Goal: Task Accomplishment & Management: Use online tool/utility

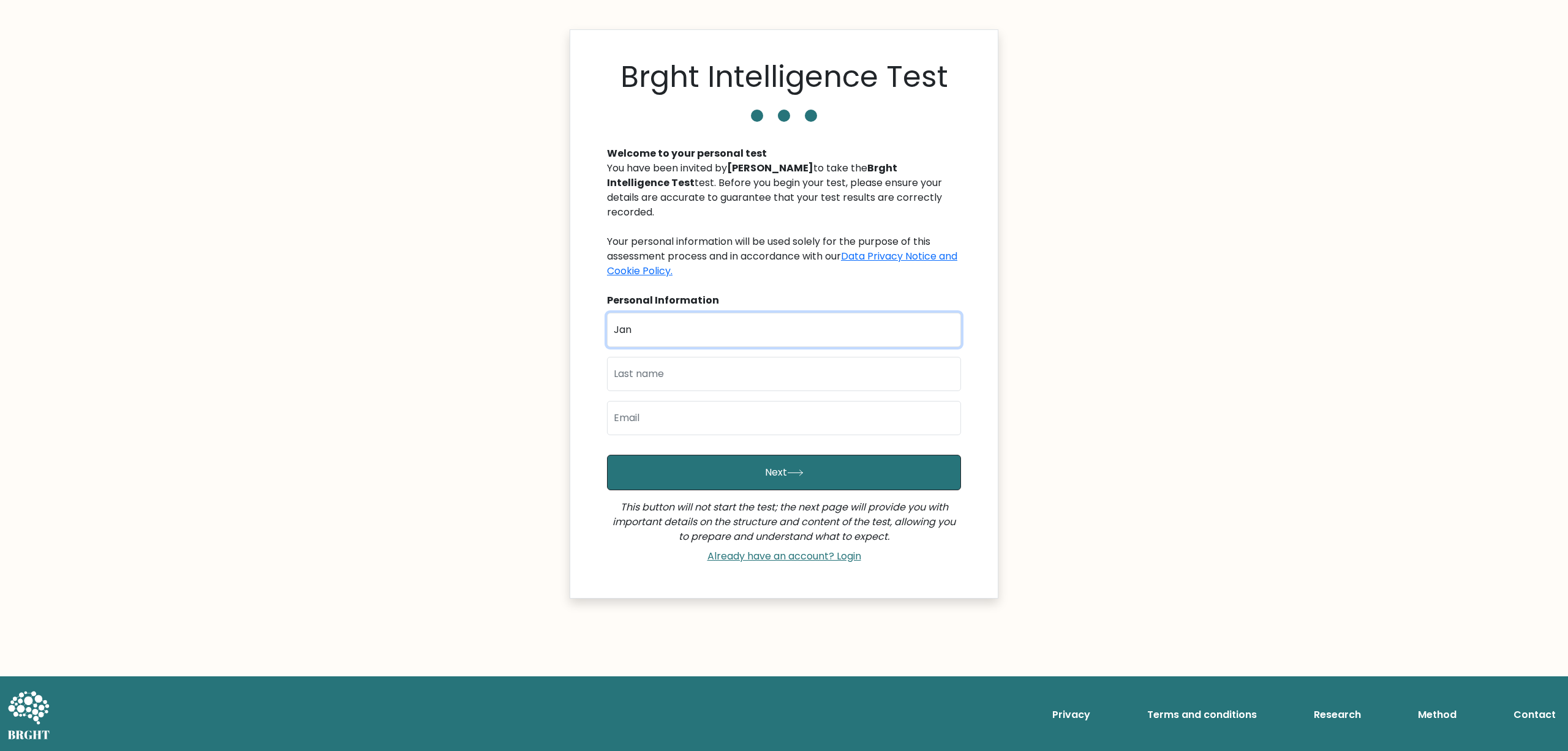
type input "Jan"
type input "Kowalski"
click at [652, 423] on div "First Name Jan Last Name Kowalski Email" at bounding box center [784, 379] width 354 height 132
type input "siwy.michal1@gmail.com"
click at [736, 401] on input "siwy.michal1@gmail.com" at bounding box center [784, 418] width 354 height 34
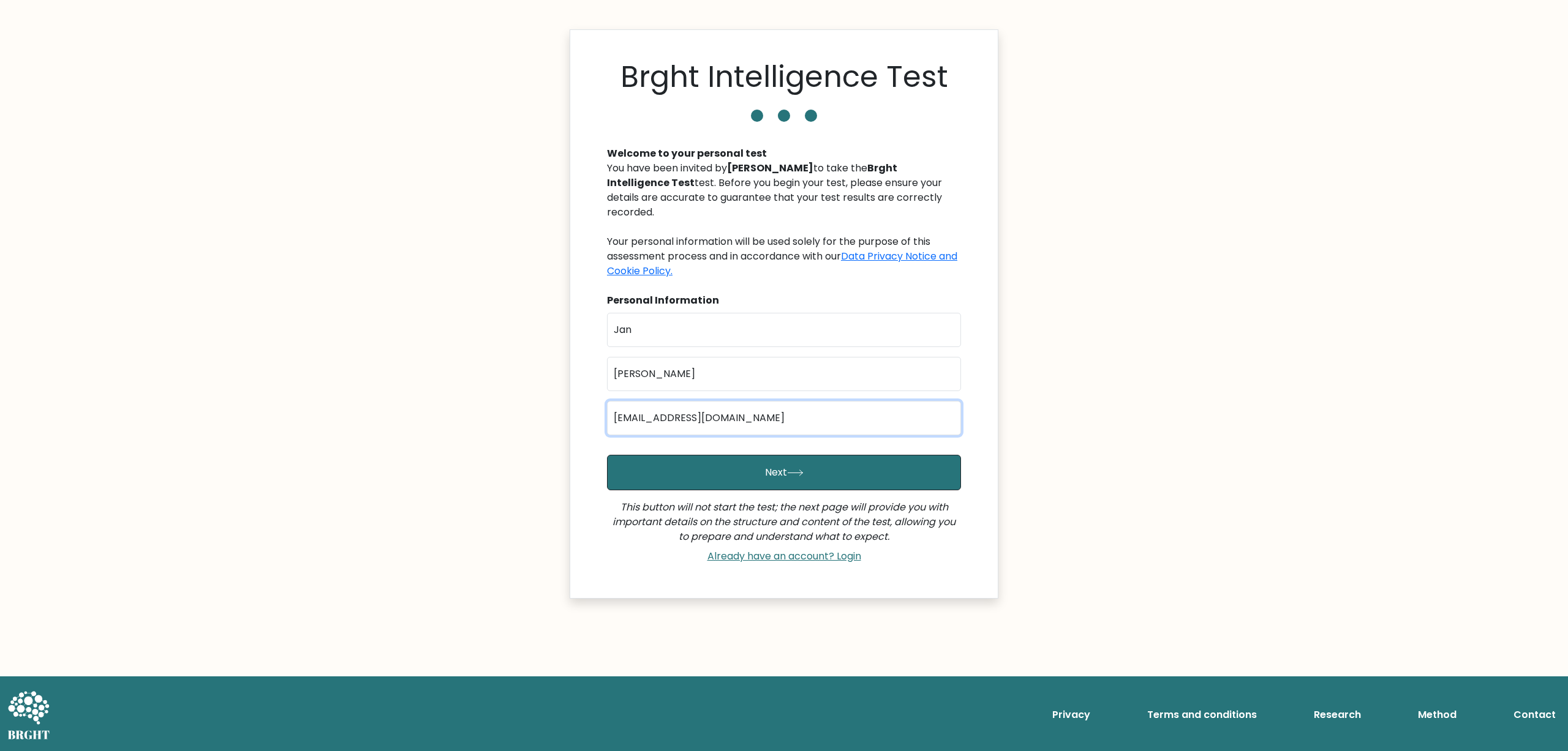
click at [736, 401] on input "siwy.michal1@gmail.com" at bounding box center [784, 418] width 354 height 34
type input "siwy.michal1@gmail.com"
click at [698, 455] on button "Next" at bounding box center [784, 472] width 354 height 35
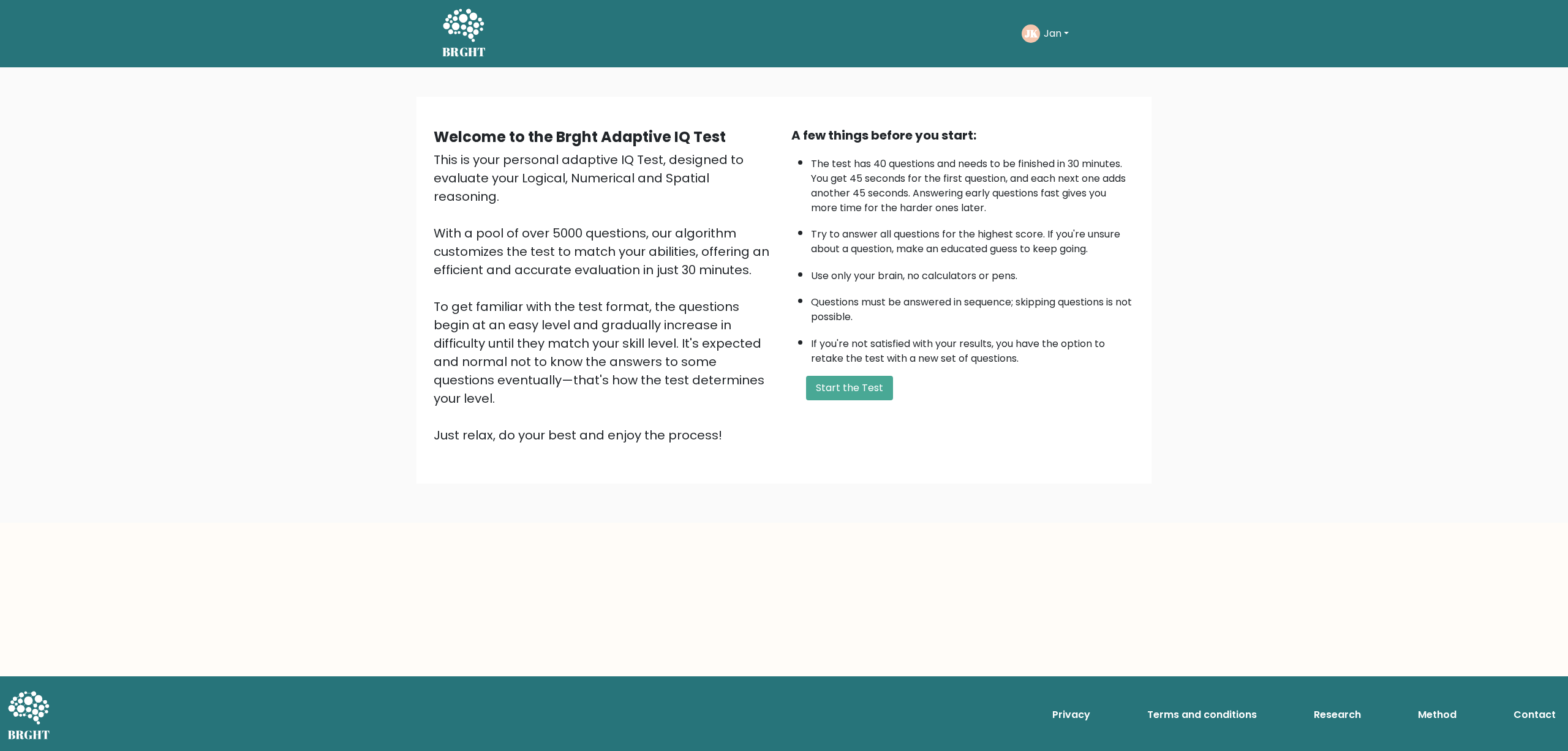
drag, startPoint x: 435, startPoint y: 287, endPoint x: 702, endPoint y: 361, distance: 277.1
click at [702, 361] on div "This is your personal adaptive IQ Test, designed to evaluate your Logical, Nume…" at bounding box center [604, 297] width 343 height 294
click at [744, 384] on div "This is your personal adaptive IQ Test, designed to evaluate your Logical, Nume…" at bounding box center [604, 297] width 343 height 294
click at [593, 197] on div "This is your personal adaptive IQ Test, designed to evaluate your Logical, Nume…" at bounding box center [604, 297] width 343 height 294
click at [848, 400] on button "Start the Test" at bounding box center [849, 388] width 87 height 24
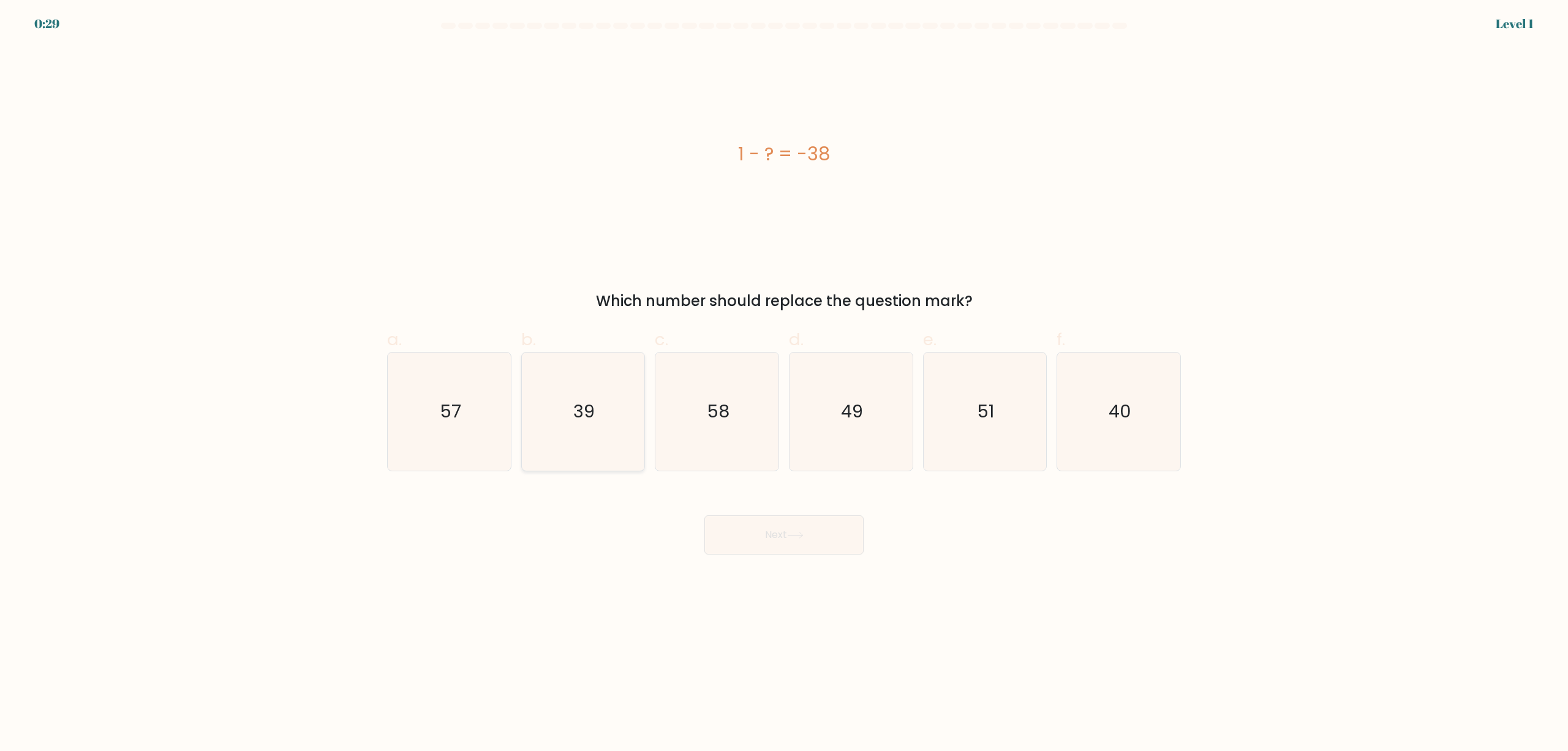
click at [607, 402] on icon "39" at bounding box center [583, 412] width 119 height 119
click at [784, 384] on input "b. 39" at bounding box center [784, 379] width 1 height 8
radio input "true"
click at [745, 539] on button "Next" at bounding box center [783, 535] width 159 height 40
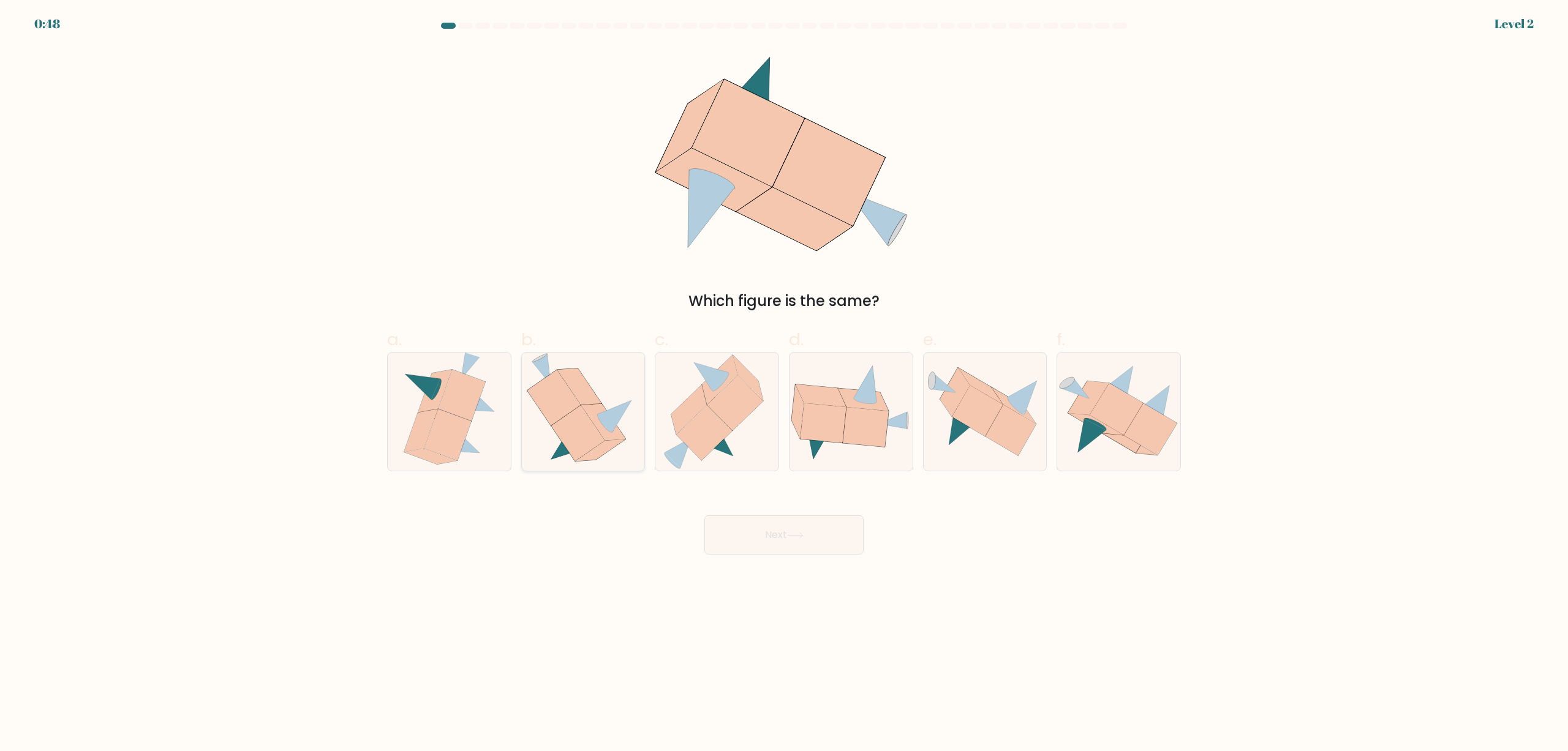
click at [553, 400] on icon at bounding box center [554, 398] width 53 height 56
click at [784, 384] on input "b." at bounding box center [784, 379] width 1 height 8
radio input "true"
click at [744, 540] on button "Next" at bounding box center [783, 535] width 159 height 40
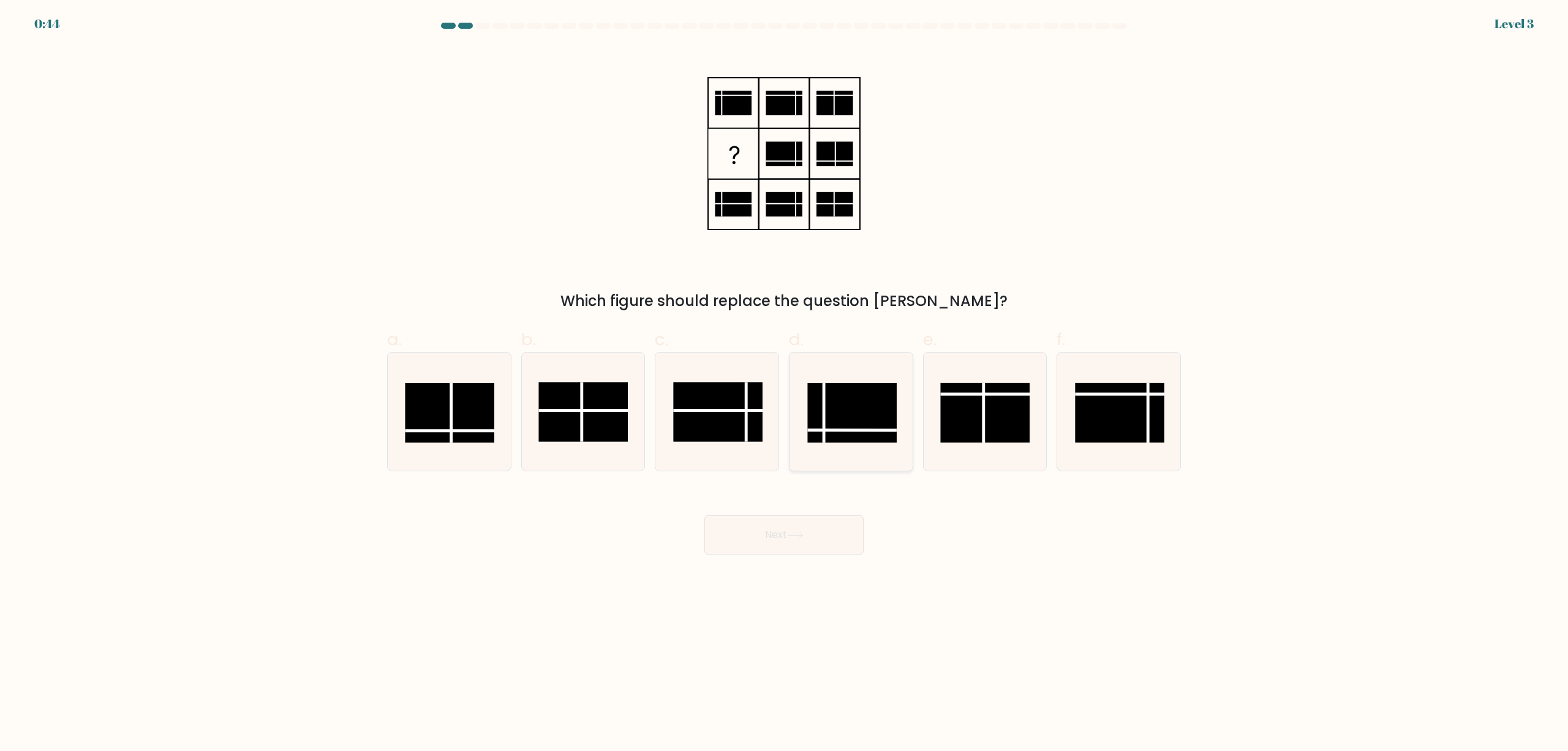
click at [836, 418] on rect at bounding box center [852, 412] width 89 height 59
click at [785, 384] on input "d." at bounding box center [784, 379] width 1 height 8
radio input "true"
click at [798, 537] on icon at bounding box center [795, 535] width 16 height 7
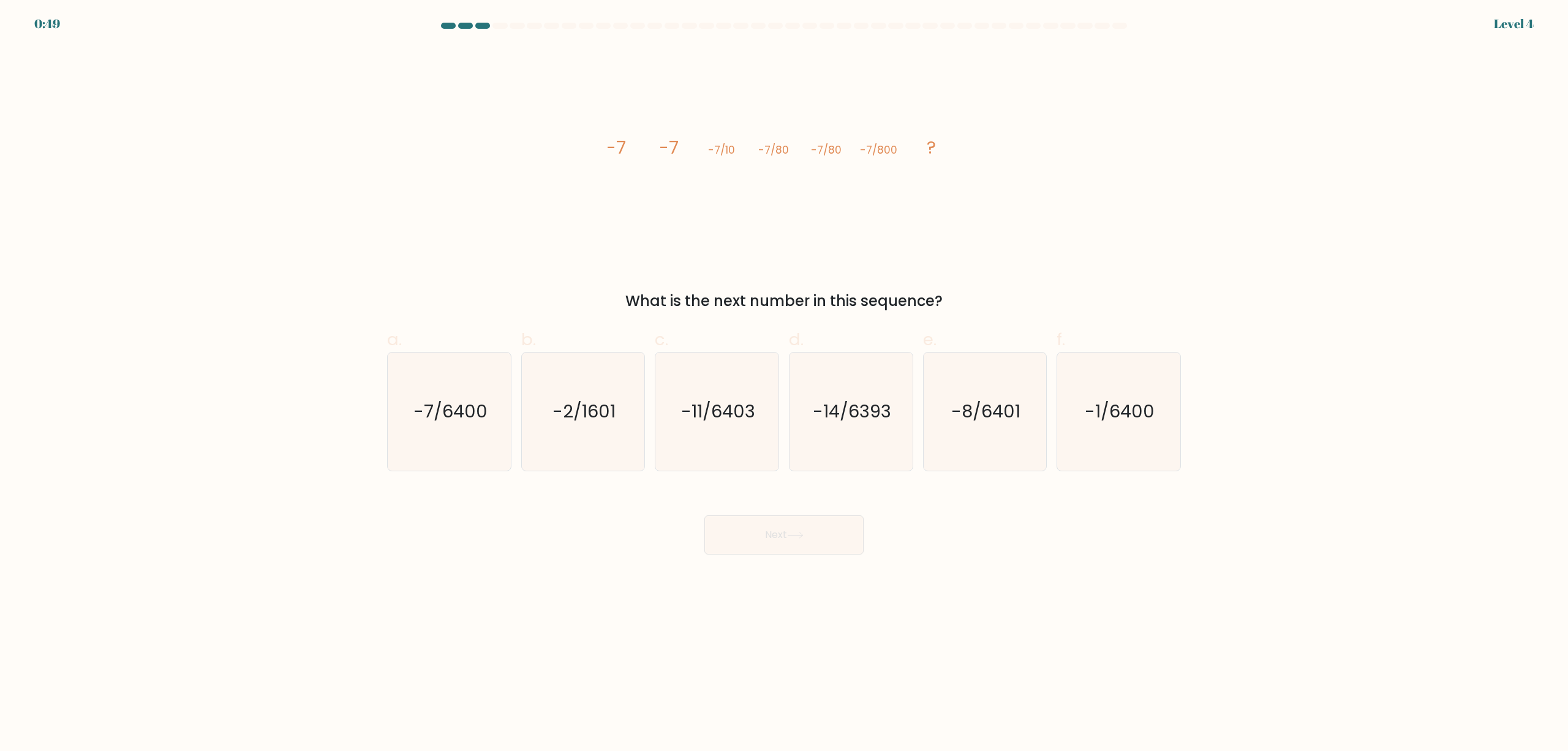
click at [664, 177] on icon "image/svg+xml -7 -7 -7/10 -7/80 -7/80 -7/800 ?" at bounding box center [783, 153] width 367 height 214
click at [473, 375] on icon "-7/6400" at bounding box center [450, 412] width 119 height 119
click at [784, 376] on input "a. -7/6400" at bounding box center [784, 379] width 1 height 8
radio input "true"
click at [763, 546] on button "Next" at bounding box center [783, 535] width 159 height 40
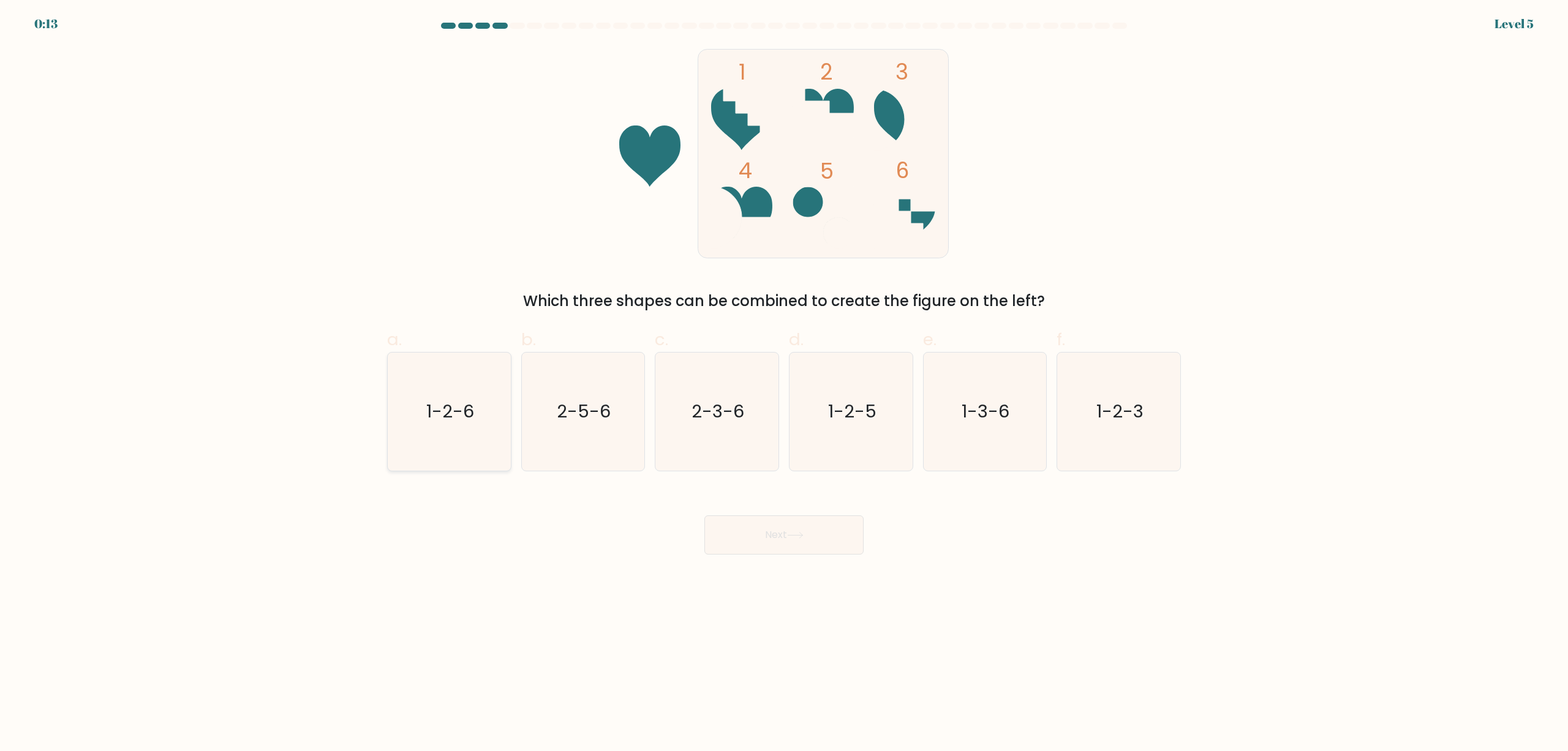
click at [449, 440] on icon "1-2-6" at bounding box center [450, 412] width 119 height 119
click at [784, 384] on input "a. 1-2-6" at bounding box center [784, 379] width 1 height 8
radio input "true"
click at [787, 530] on button "Next" at bounding box center [783, 535] width 159 height 40
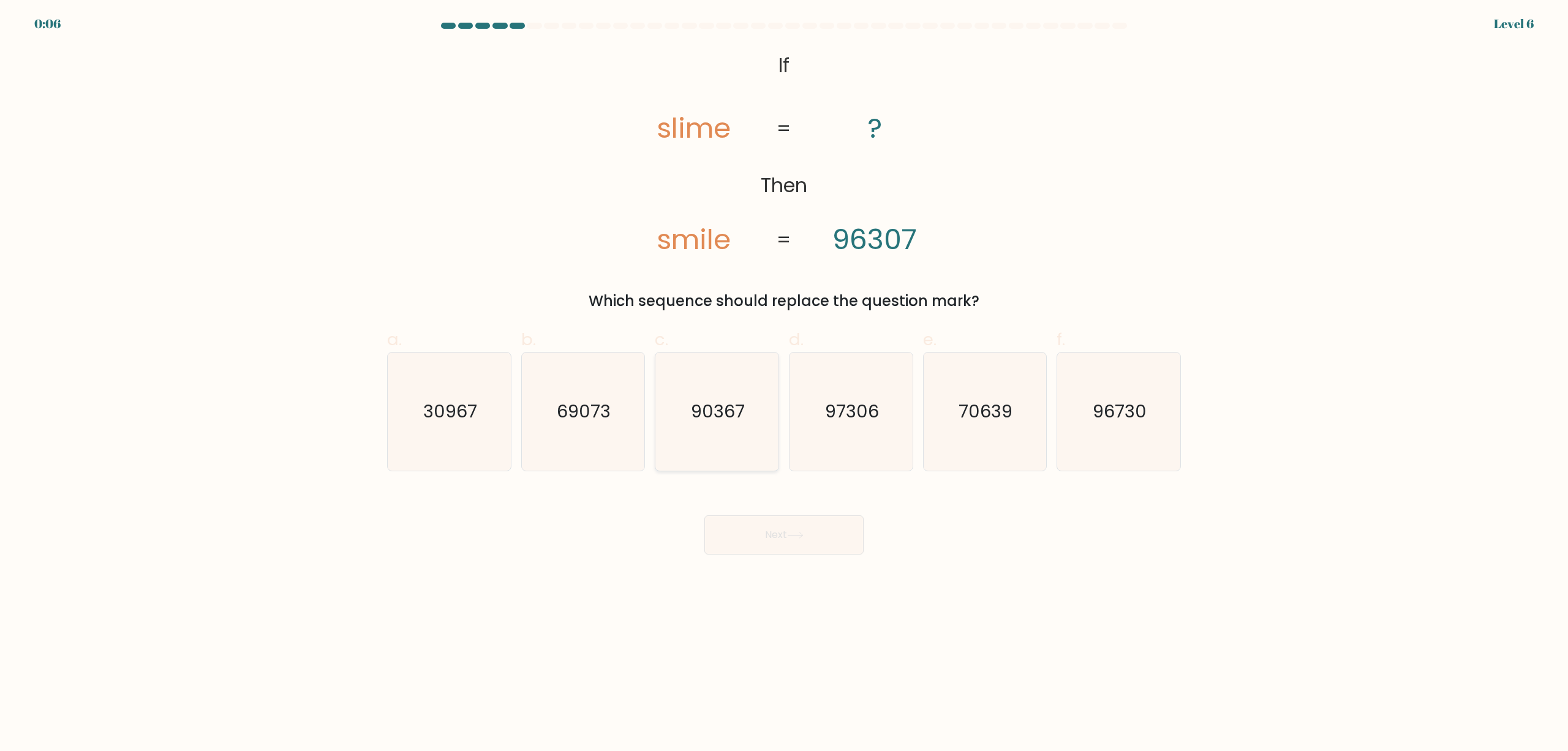
click at [734, 415] on text "90367" at bounding box center [718, 412] width 54 height 24
click at [784, 384] on input "c. 90367" at bounding box center [784, 379] width 1 height 8
radio input "true"
click at [761, 548] on button "Next" at bounding box center [783, 535] width 159 height 40
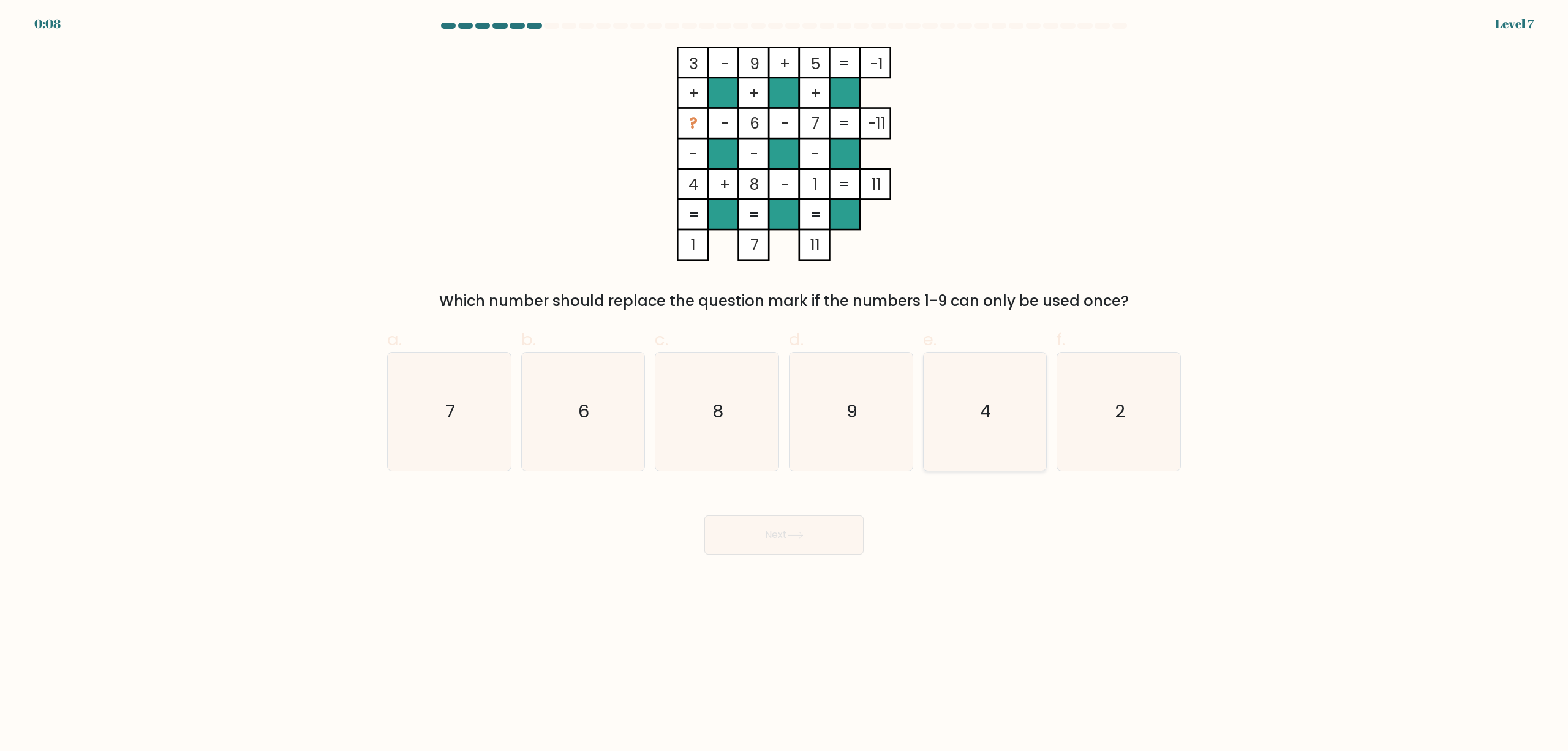
click at [971, 388] on icon "4" at bounding box center [985, 412] width 119 height 119
click at [785, 384] on input "e. 4" at bounding box center [784, 379] width 1 height 8
radio input "true"
click at [824, 535] on button "Next" at bounding box center [783, 535] width 159 height 40
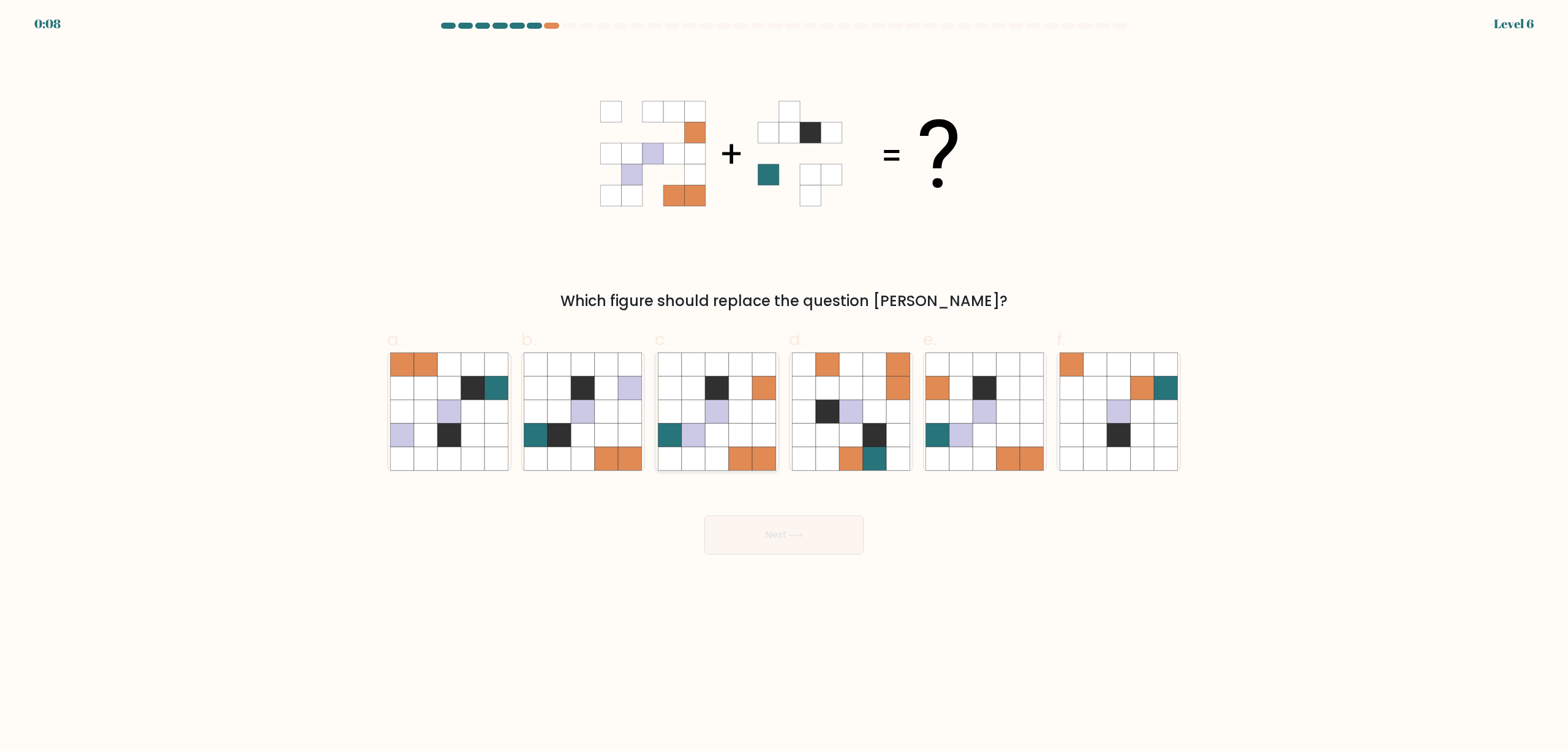
click at [698, 424] on icon at bounding box center [693, 435] width 23 height 23
click at [784, 384] on input "c." at bounding box center [784, 379] width 1 height 8
radio input "true"
click at [749, 527] on button "Next" at bounding box center [783, 535] width 159 height 40
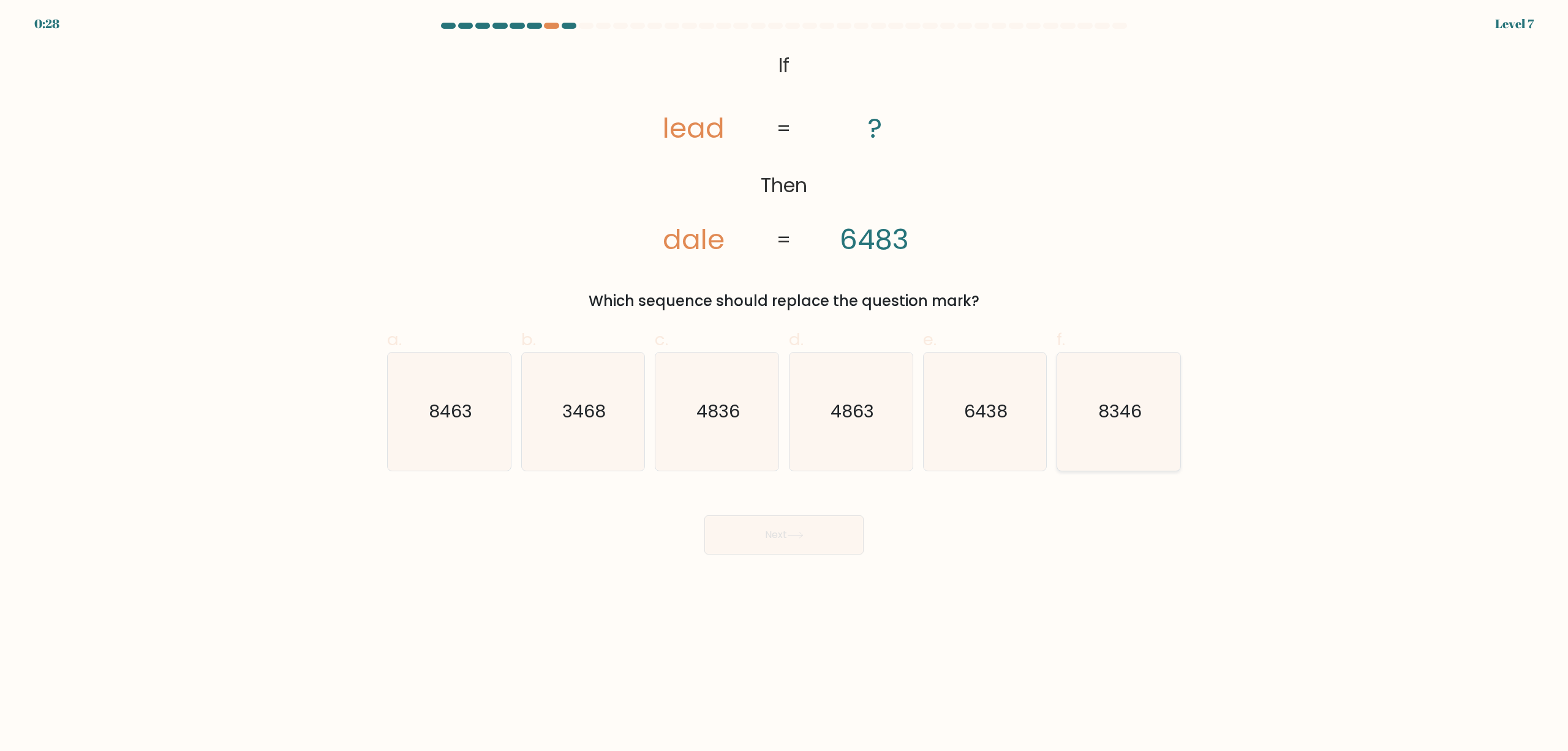
click at [1126, 394] on icon "8346" at bounding box center [1119, 412] width 119 height 119
click at [785, 384] on input "f. 8346" at bounding box center [784, 379] width 1 height 8
radio input "true"
click at [807, 534] on button "Next" at bounding box center [783, 535] width 159 height 40
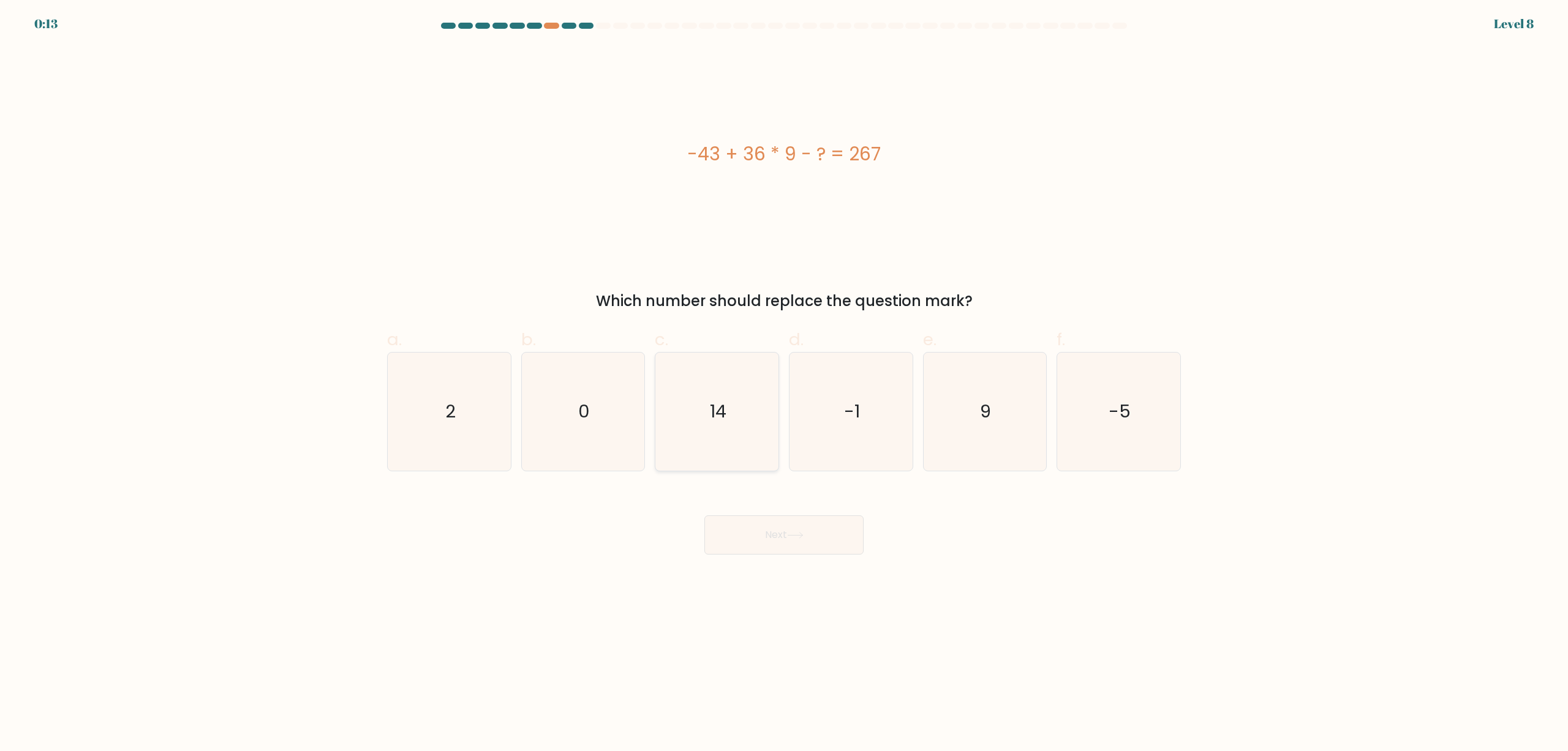
click at [727, 420] on icon "14" at bounding box center [717, 412] width 119 height 119
click at [784, 384] on input "c. 14" at bounding box center [784, 379] width 1 height 8
radio input "true"
click at [734, 527] on button "Next" at bounding box center [783, 535] width 159 height 40
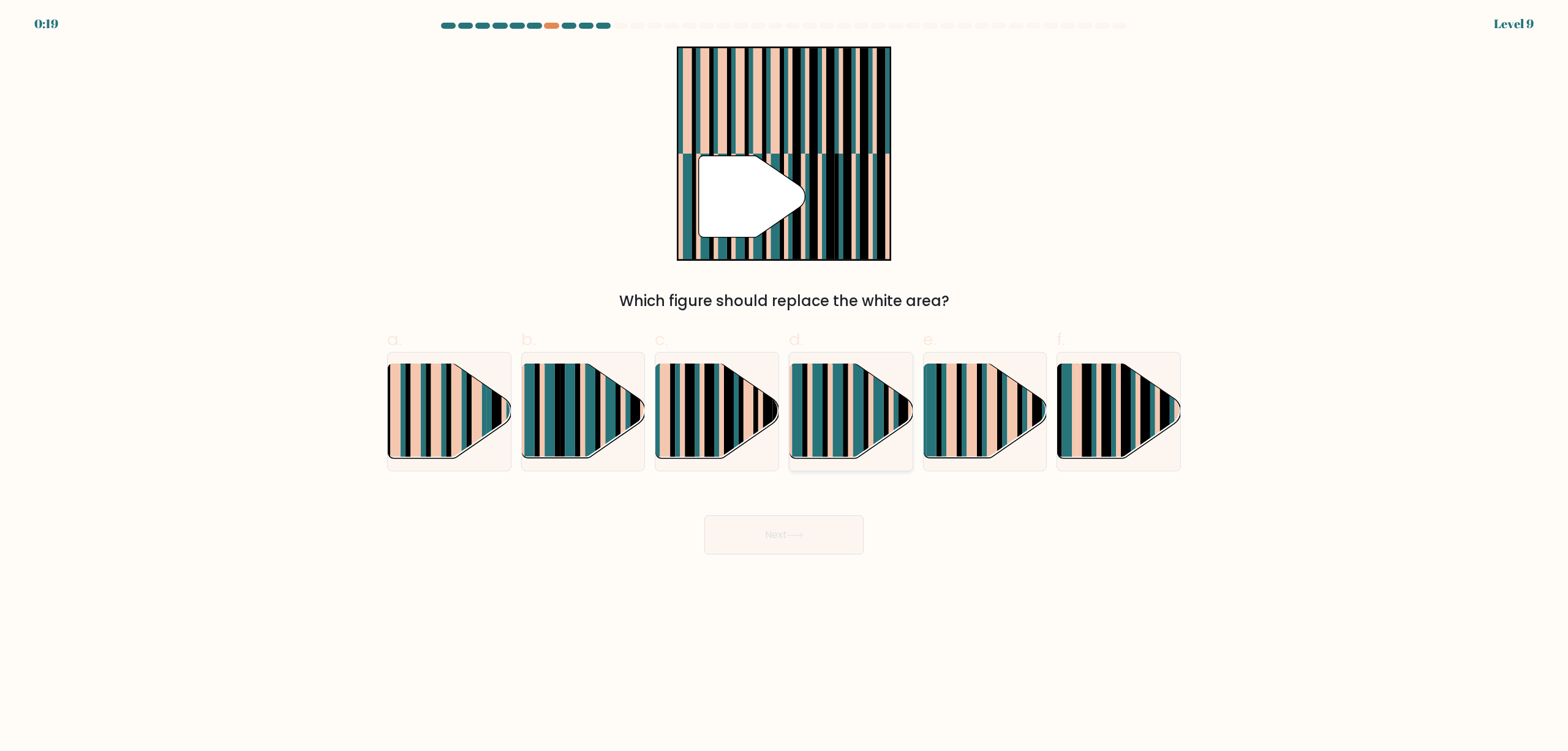
click at [861, 412] on rect at bounding box center [859, 423] width 10 height 122
click at [785, 384] on input "d." at bounding box center [784, 379] width 1 height 8
radio input "true"
click at [753, 542] on button "Next" at bounding box center [783, 535] width 159 height 40
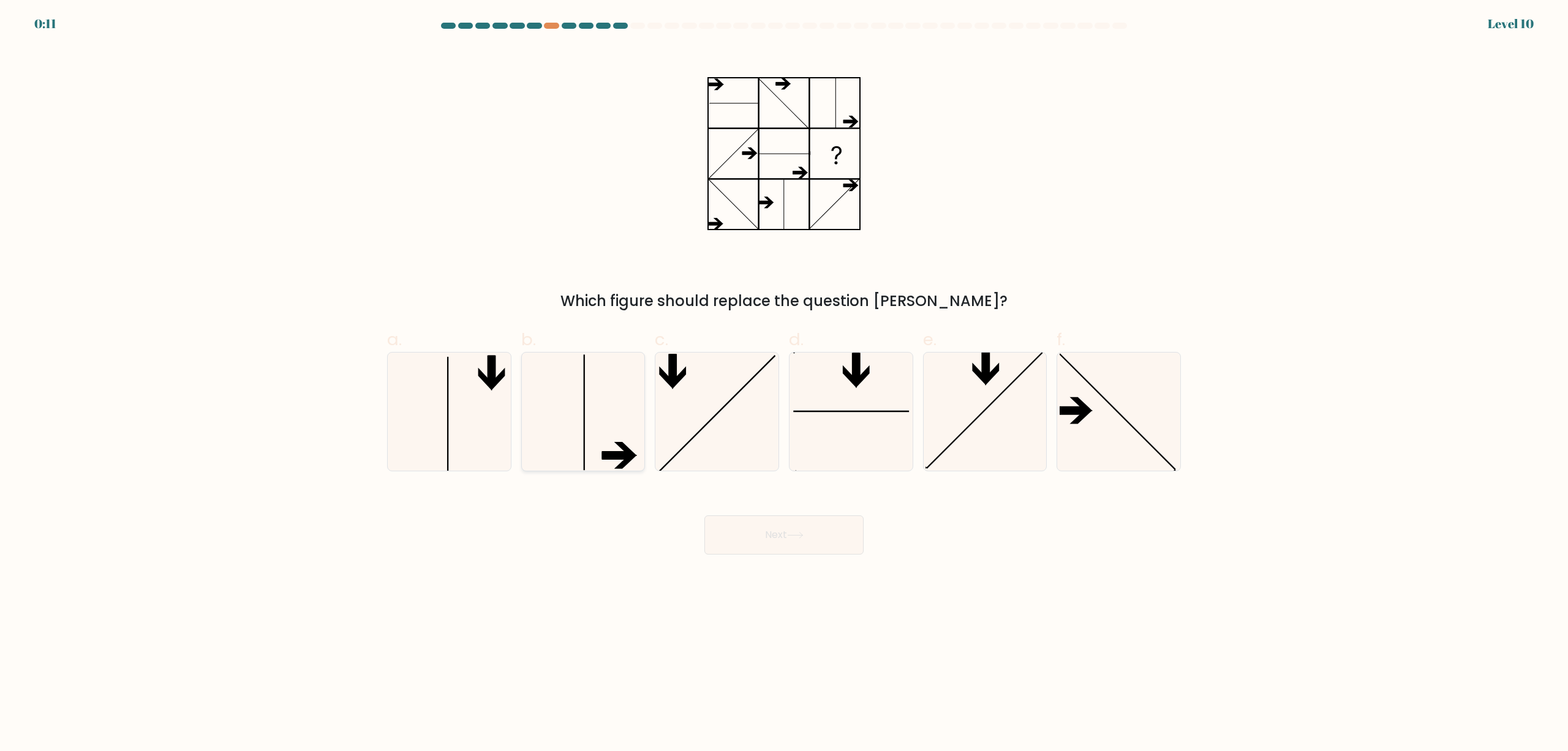
click at [597, 418] on icon at bounding box center [583, 412] width 119 height 119
click at [784, 384] on input "b." at bounding box center [784, 379] width 1 height 8
radio input "true"
click at [770, 540] on button "Next" at bounding box center [783, 535] width 159 height 40
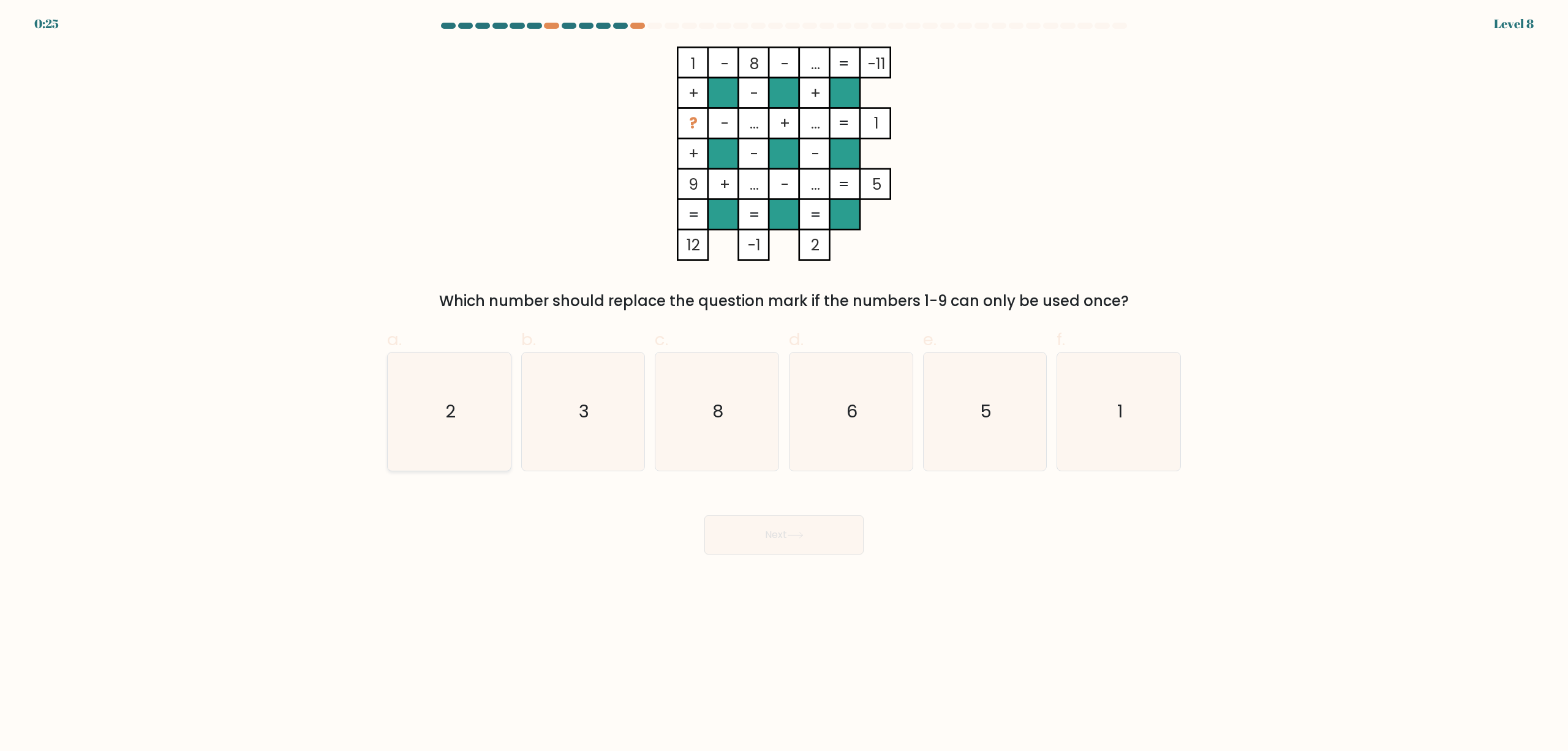
click at [488, 389] on icon "2" at bounding box center [450, 412] width 119 height 119
click at [784, 384] on input "a. 2" at bounding box center [784, 379] width 1 height 8
radio input "true"
click at [742, 531] on button "Next" at bounding box center [783, 535] width 159 height 40
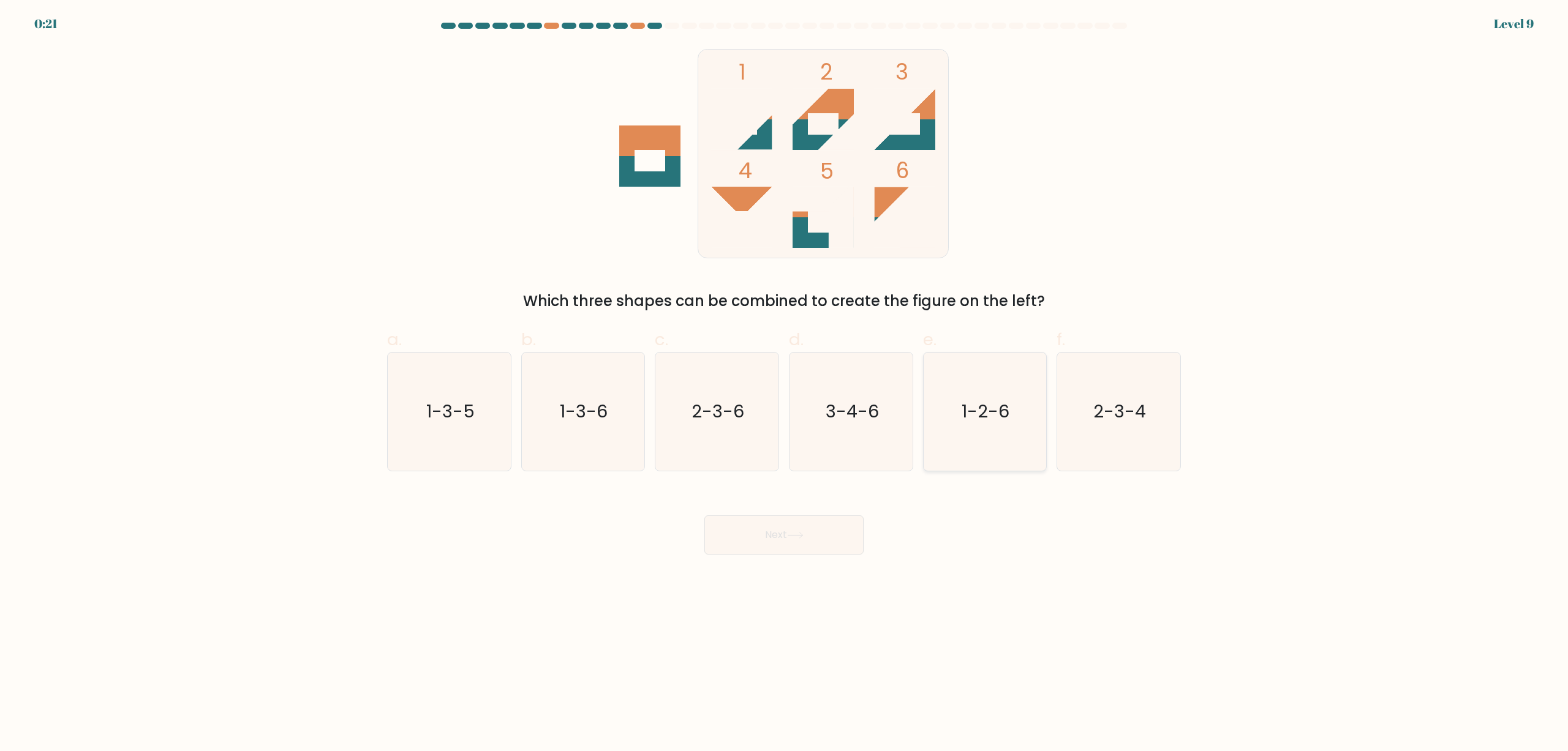
click at [988, 433] on icon "1-2-6" at bounding box center [985, 412] width 119 height 119
click at [785, 384] on input "e. 1-2-6" at bounding box center [784, 379] width 1 height 8
radio input "true"
click at [781, 543] on button "Next" at bounding box center [783, 535] width 159 height 40
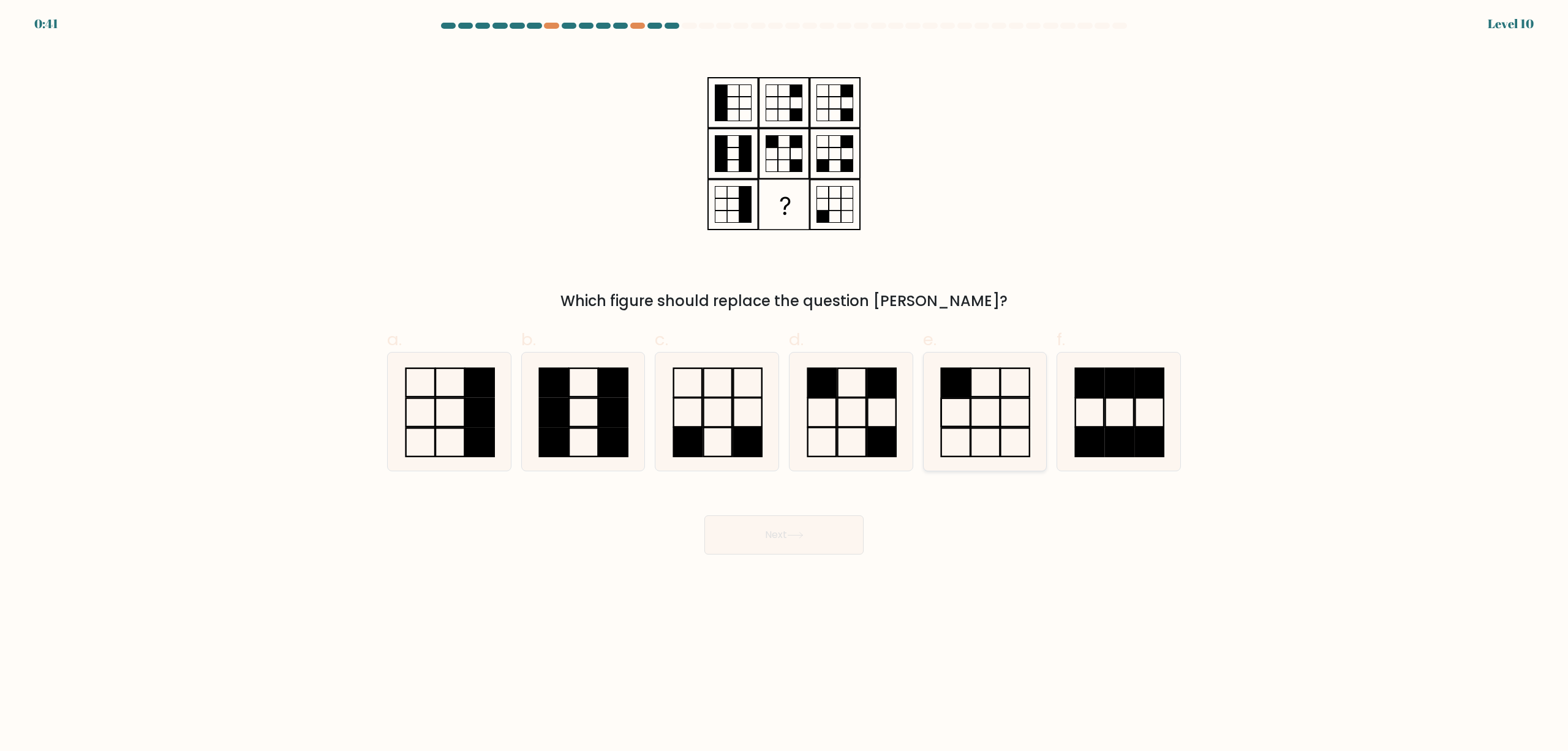
click at [965, 412] on icon at bounding box center [985, 412] width 119 height 119
click at [785, 384] on input "e." at bounding box center [784, 379] width 1 height 8
radio input "true"
click at [753, 525] on button "Next" at bounding box center [783, 535] width 159 height 40
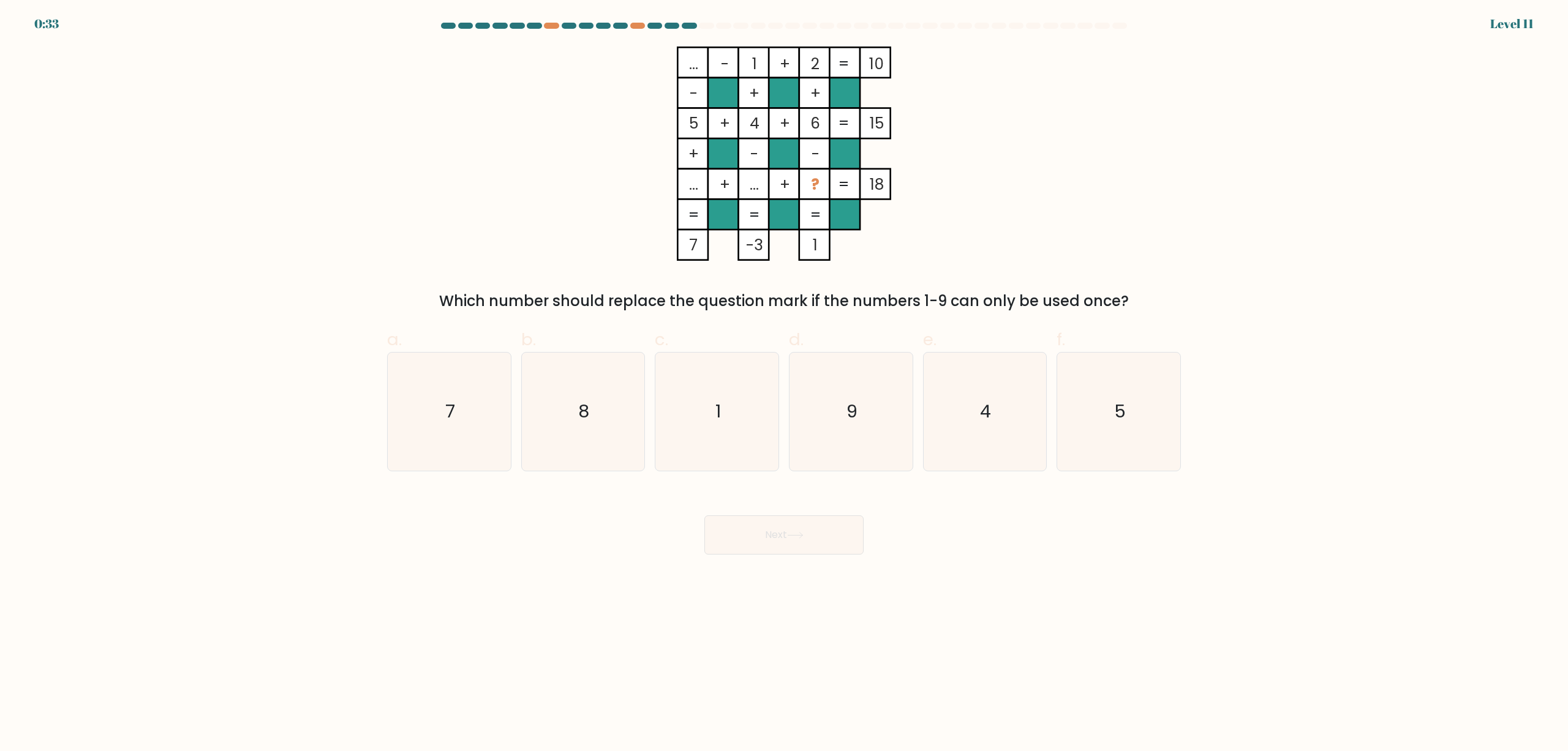
click at [814, 339] on label "d. 9" at bounding box center [851, 399] width 125 height 144
click at [785, 376] on input "d. 9" at bounding box center [784, 379] width 1 height 8
radio input "true"
click at [470, 418] on icon "7" at bounding box center [450, 412] width 119 height 119
click at [784, 384] on input "a. 7" at bounding box center [784, 379] width 1 height 8
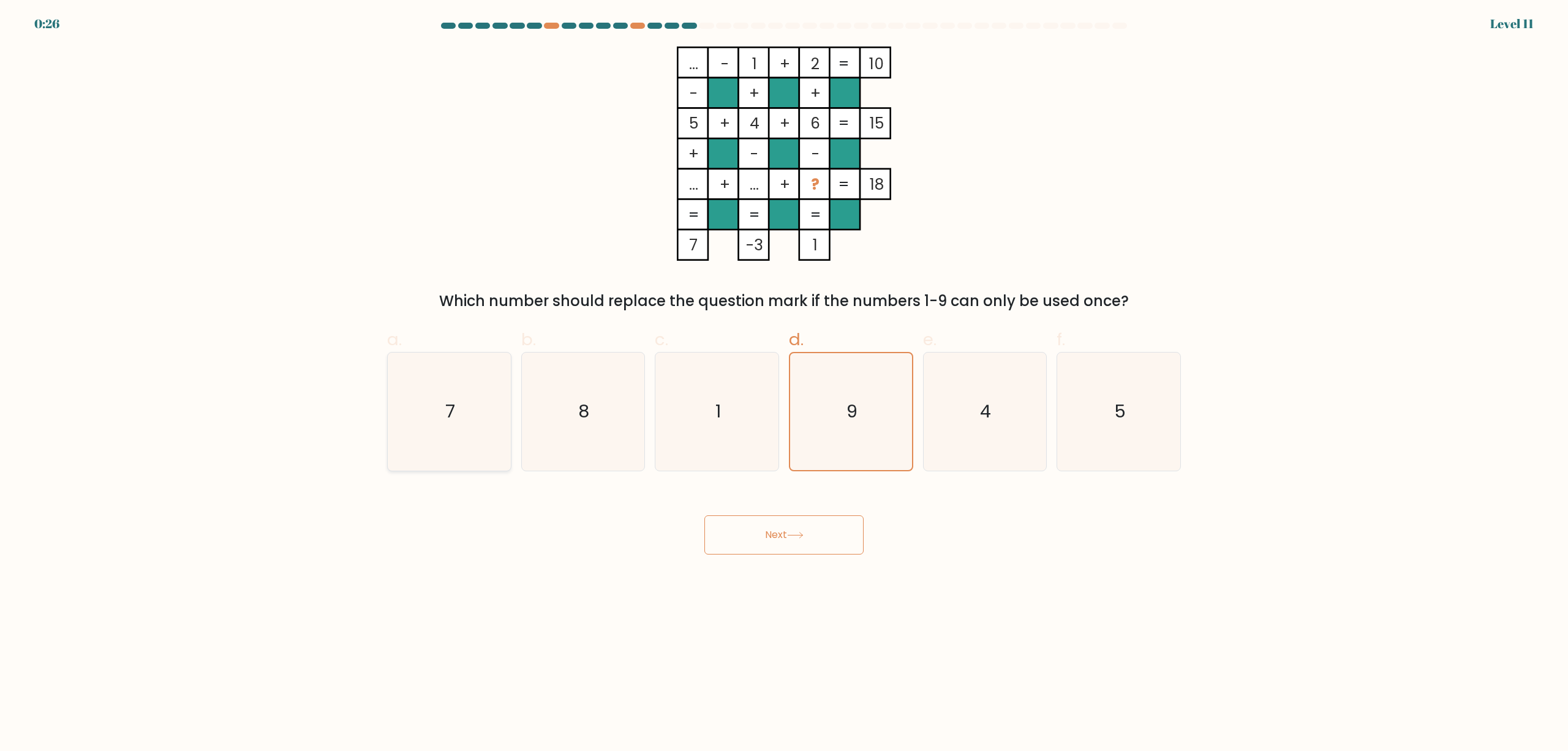
radio input "true"
click at [787, 537] on button "Next" at bounding box center [783, 535] width 159 height 40
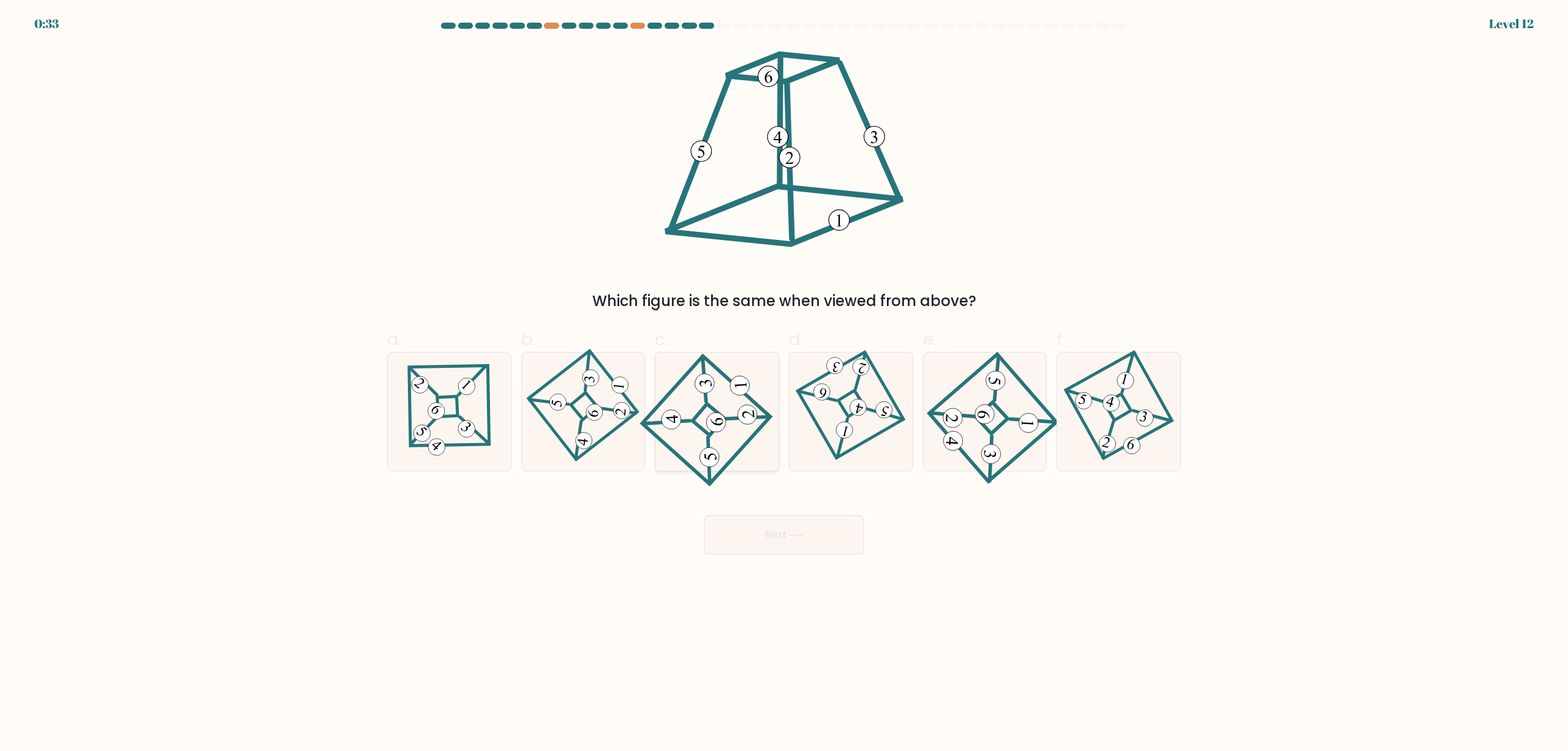
click at [720, 446] on icon at bounding box center [717, 412] width 110 height 95
click at [784, 384] on input "c." at bounding box center [784, 379] width 1 height 8
radio input "true"
click at [820, 534] on button "Next" at bounding box center [783, 535] width 159 height 40
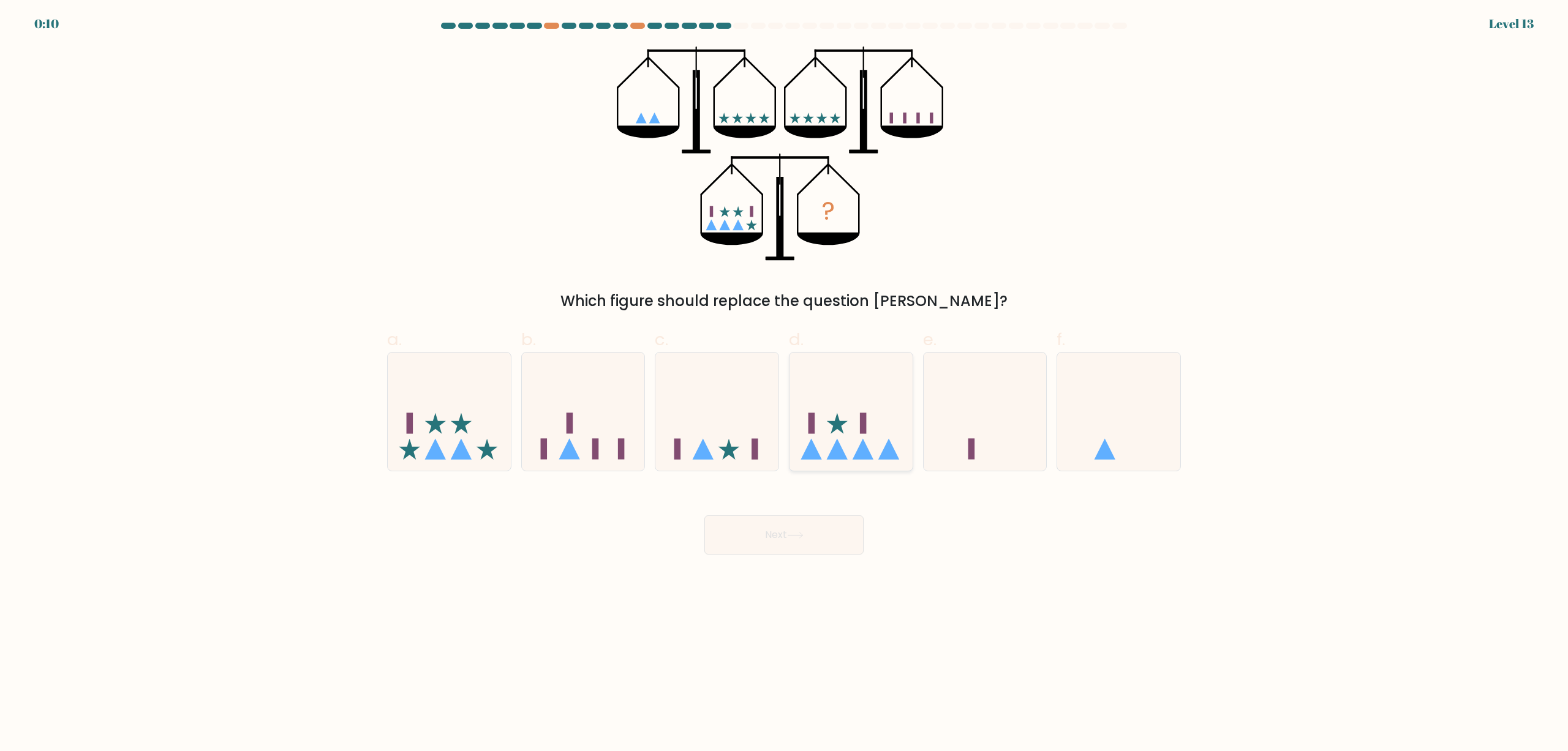
click at [878, 433] on icon at bounding box center [850, 412] width 123 height 101
click at [785, 384] on input "d." at bounding box center [784, 379] width 1 height 8
radio input "true"
click at [779, 531] on button "Next" at bounding box center [783, 535] width 159 height 40
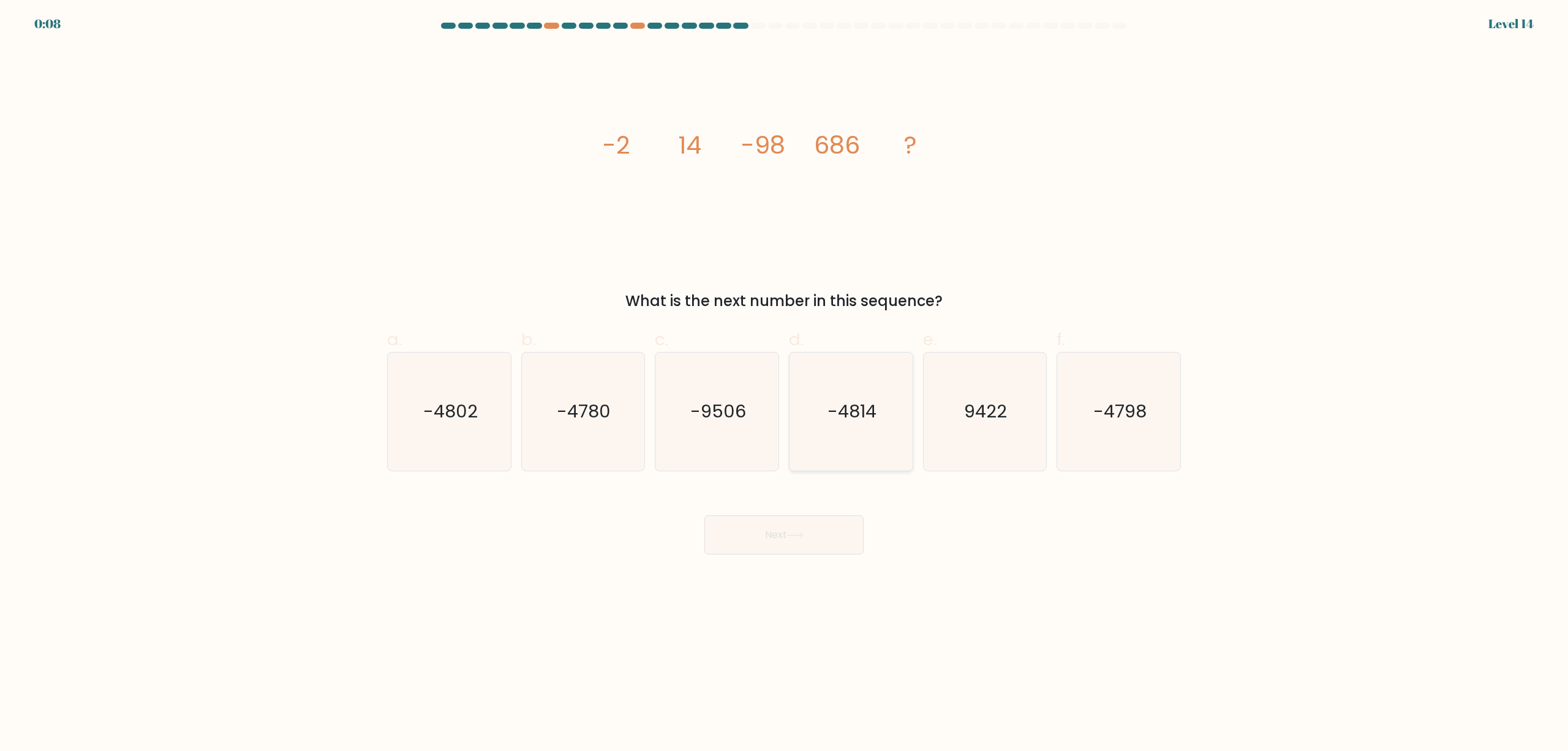
click at [832, 421] on text "-4814" at bounding box center [852, 412] width 49 height 24
click at [785, 384] on input "d. -4814" at bounding box center [784, 379] width 1 height 8
radio input "true"
click at [798, 521] on button "Next" at bounding box center [783, 535] width 159 height 40
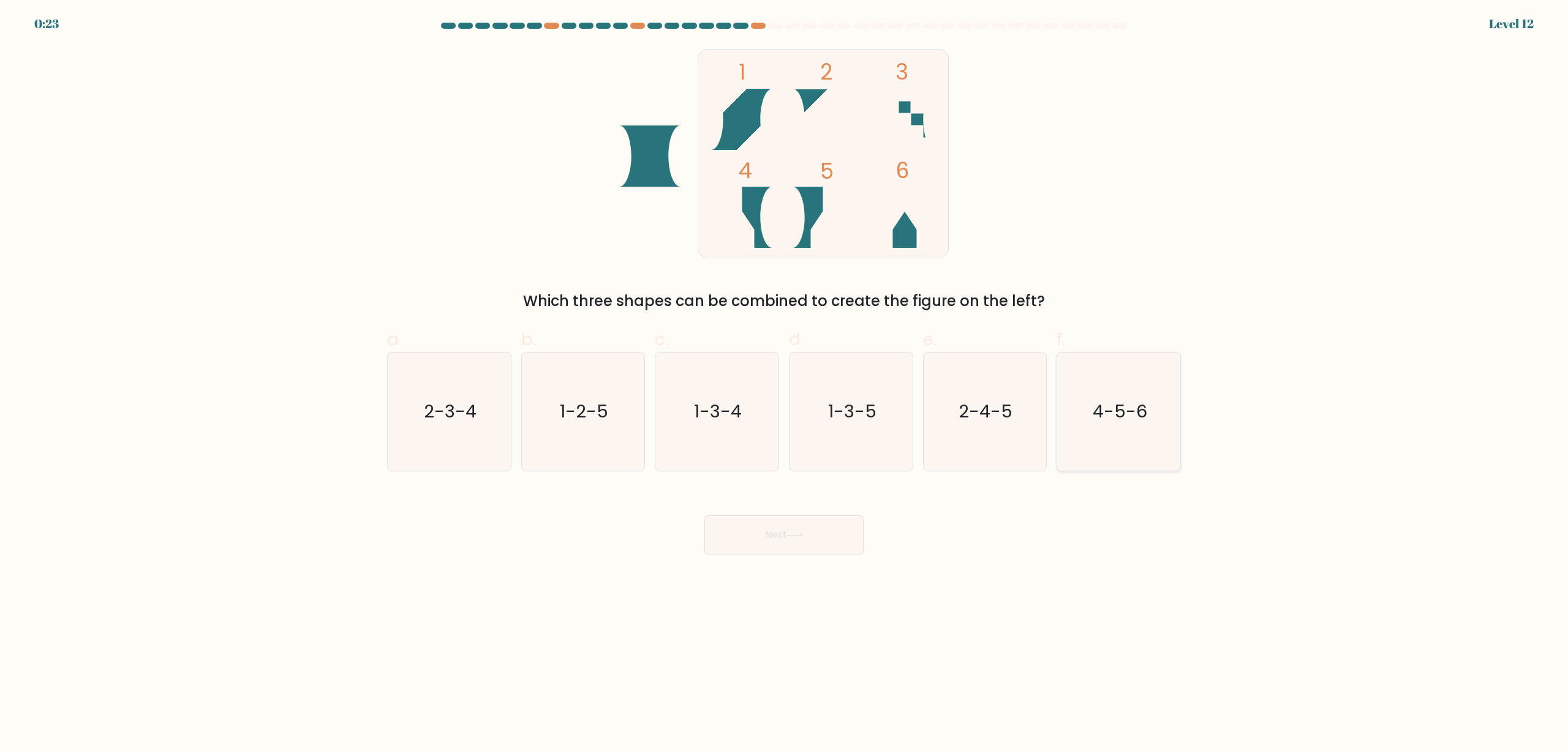
click at [1084, 433] on icon "4-5-6" at bounding box center [1119, 412] width 119 height 119
click at [785, 384] on input "f. 4-5-6" at bounding box center [784, 379] width 1 height 8
radio input "true"
click at [808, 540] on button "Next" at bounding box center [783, 535] width 159 height 40
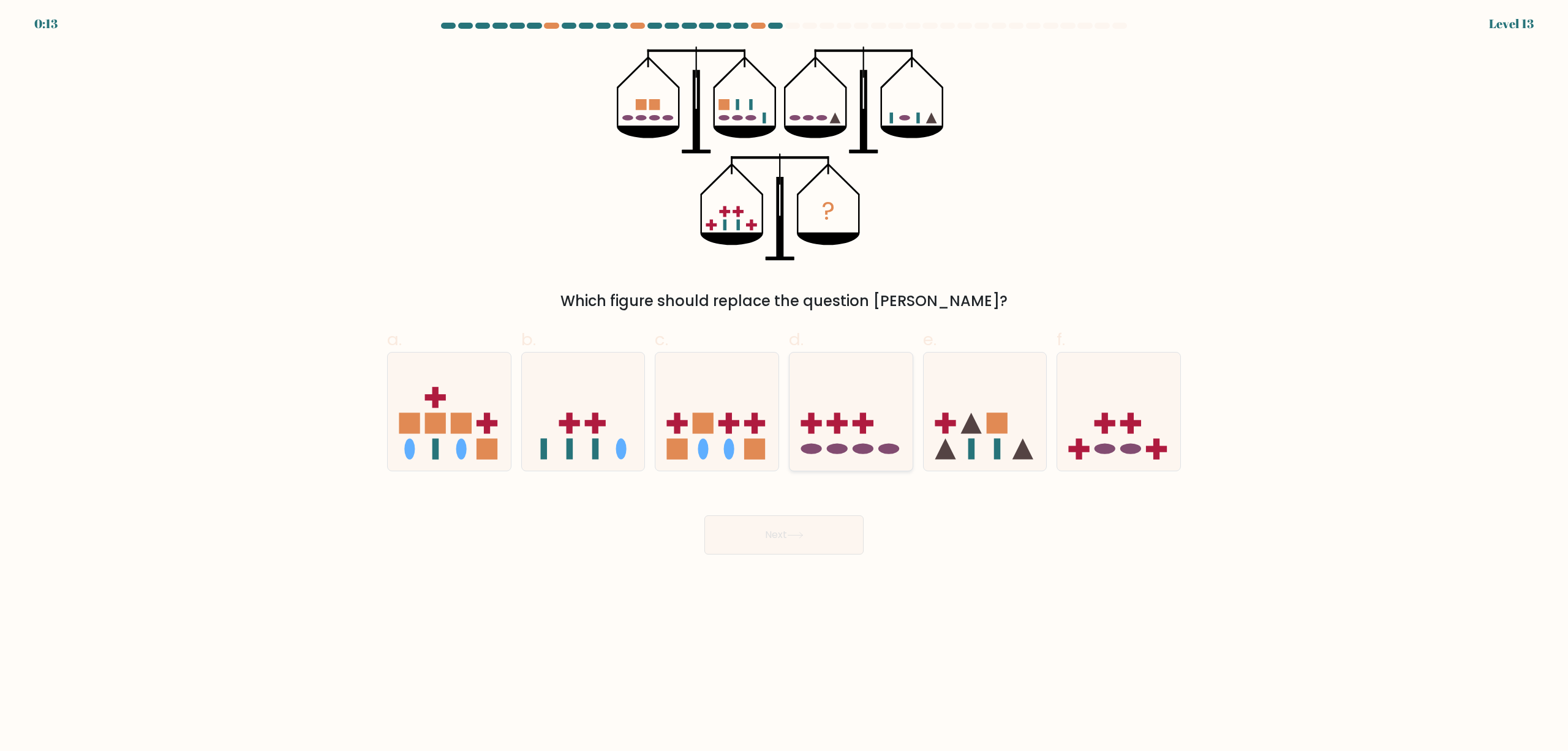
click at [836, 394] on icon at bounding box center [850, 412] width 123 height 101
click at [785, 384] on input "d." at bounding box center [784, 379] width 1 height 8
radio input "true"
click at [799, 539] on button "Next" at bounding box center [783, 535] width 159 height 40
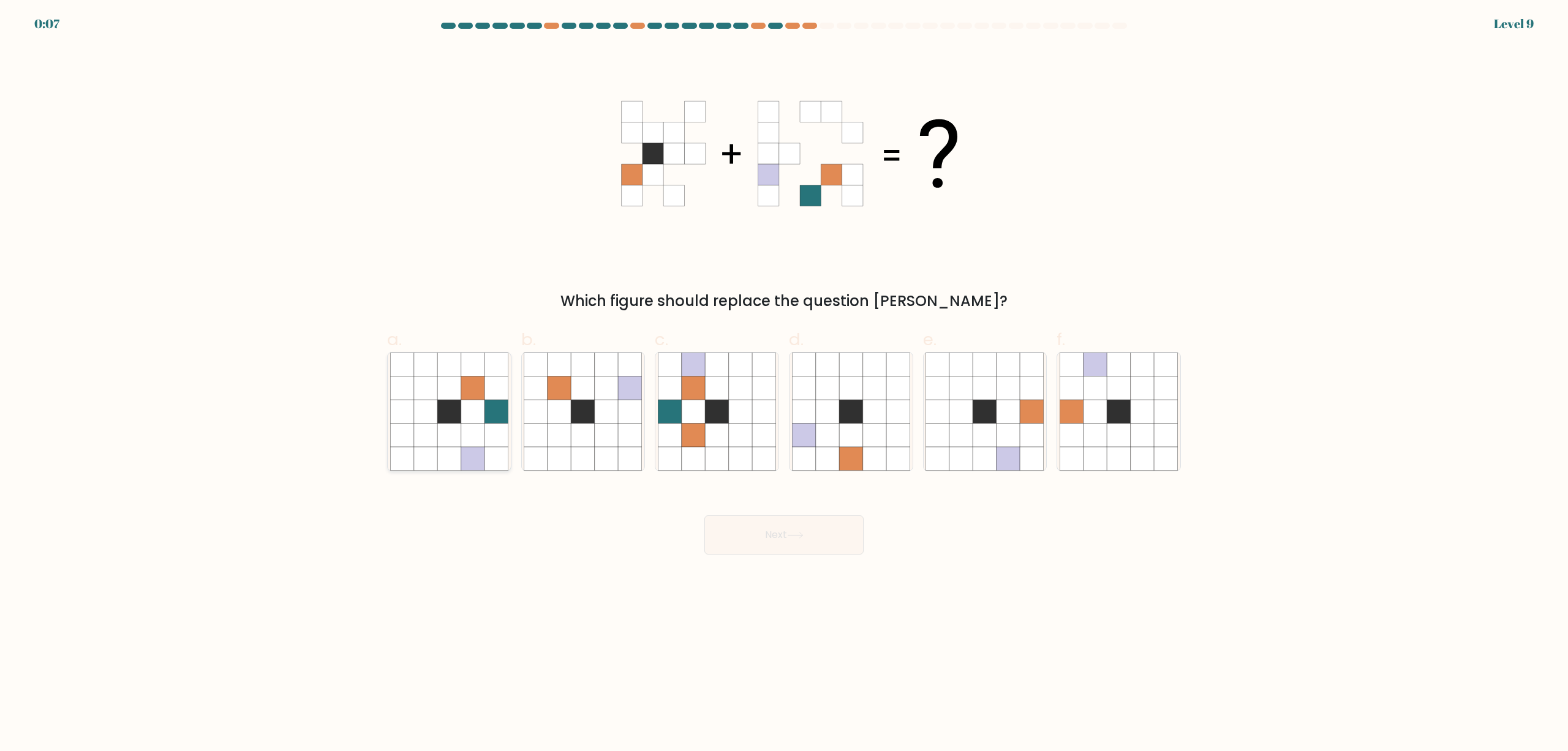
click at [476, 434] on icon at bounding box center [473, 435] width 23 height 23
click at [784, 384] on input "a." at bounding box center [784, 379] width 1 height 8
radio input "true"
click at [787, 525] on button "Next" at bounding box center [783, 535] width 159 height 40
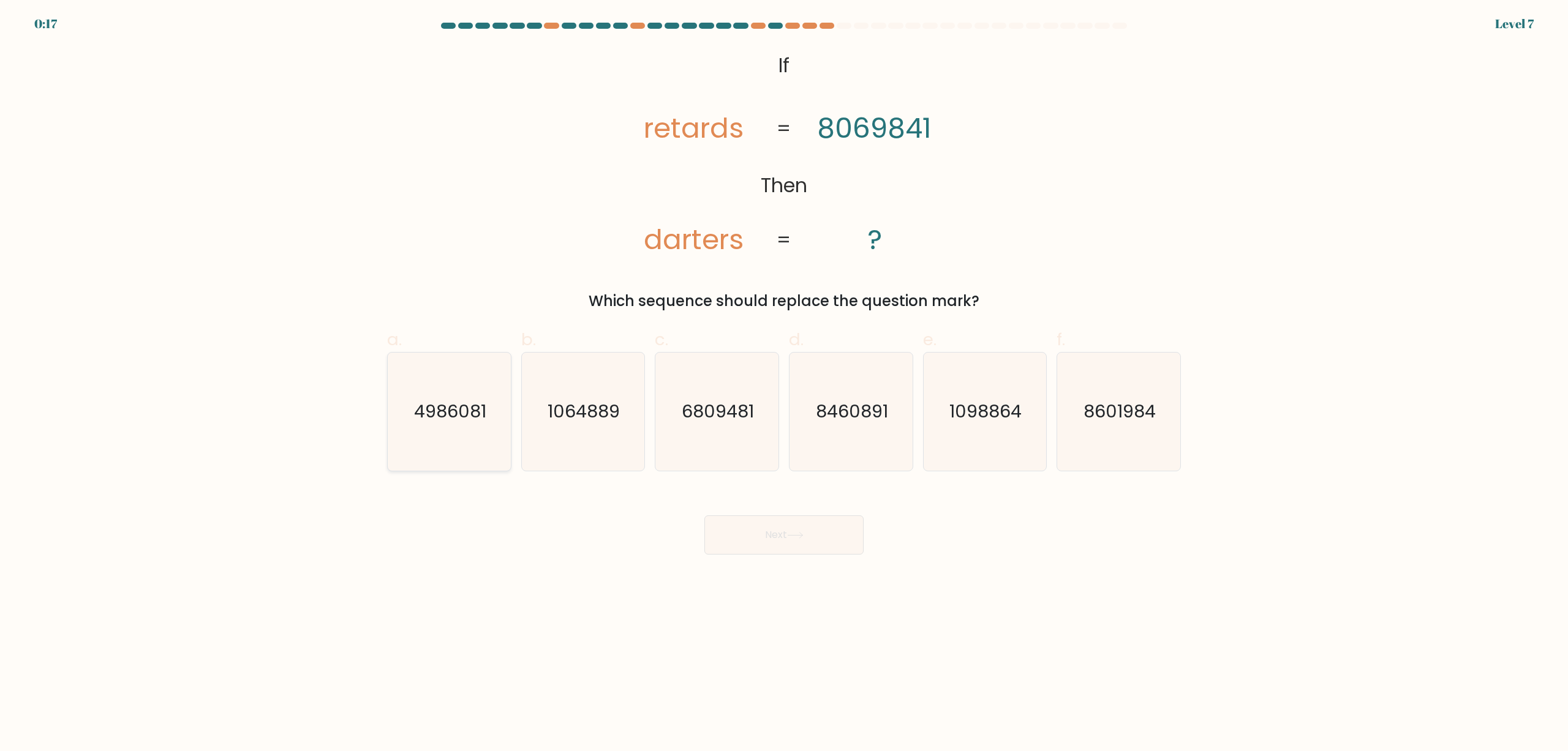
click at [413, 411] on icon "4986081" at bounding box center [450, 412] width 119 height 119
click at [784, 384] on input "a. 4986081" at bounding box center [784, 379] width 1 height 8
radio input "true"
click at [766, 534] on button "Next" at bounding box center [783, 535] width 159 height 40
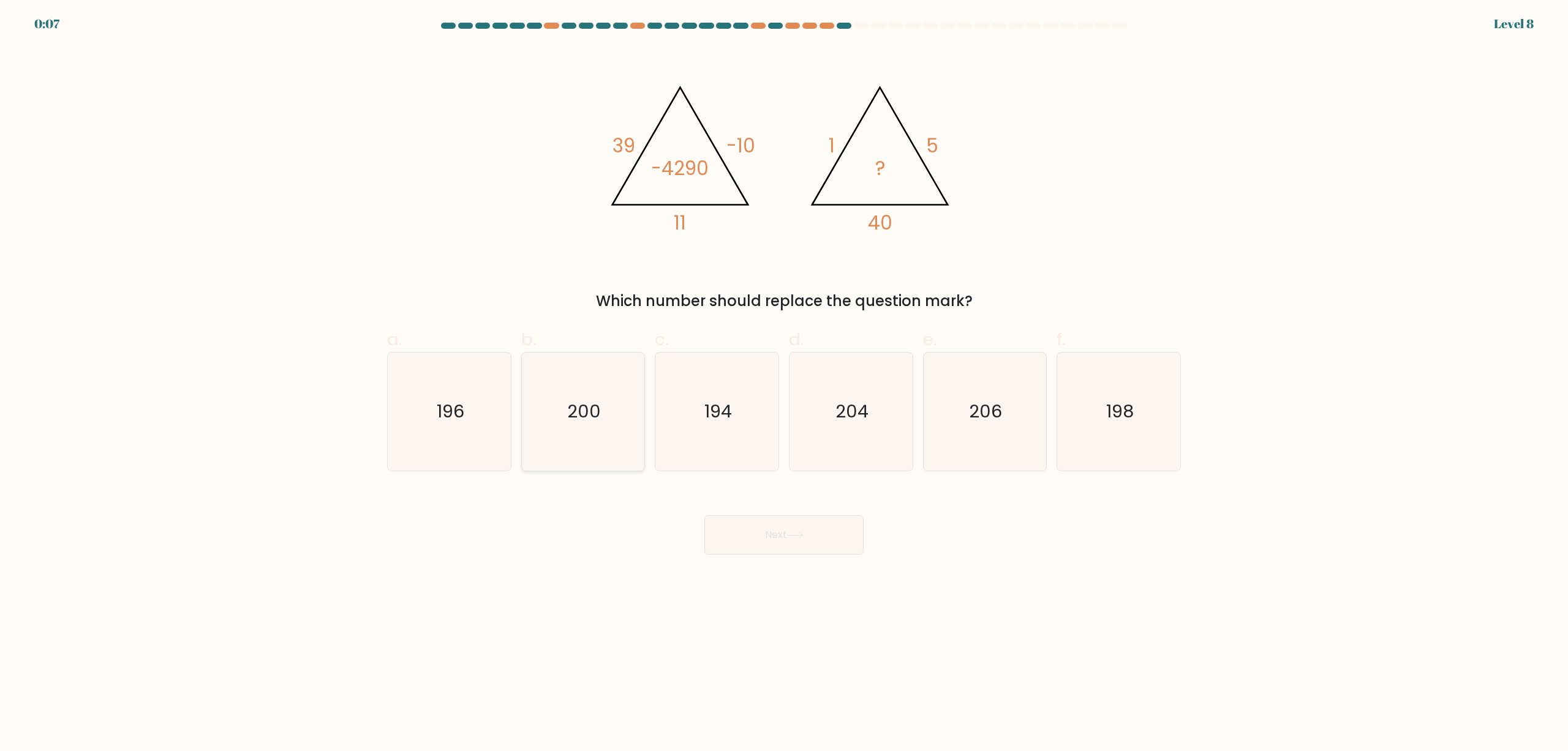
click at [605, 429] on icon "200" at bounding box center [583, 412] width 119 height 119
click at [784, 384] on input "b. 200" at bounding box center [784, 379] width 1 height 8
radio input "true"
click at [763, 531] on button "Next" at bounding box center [783, 535] width 159 height 40
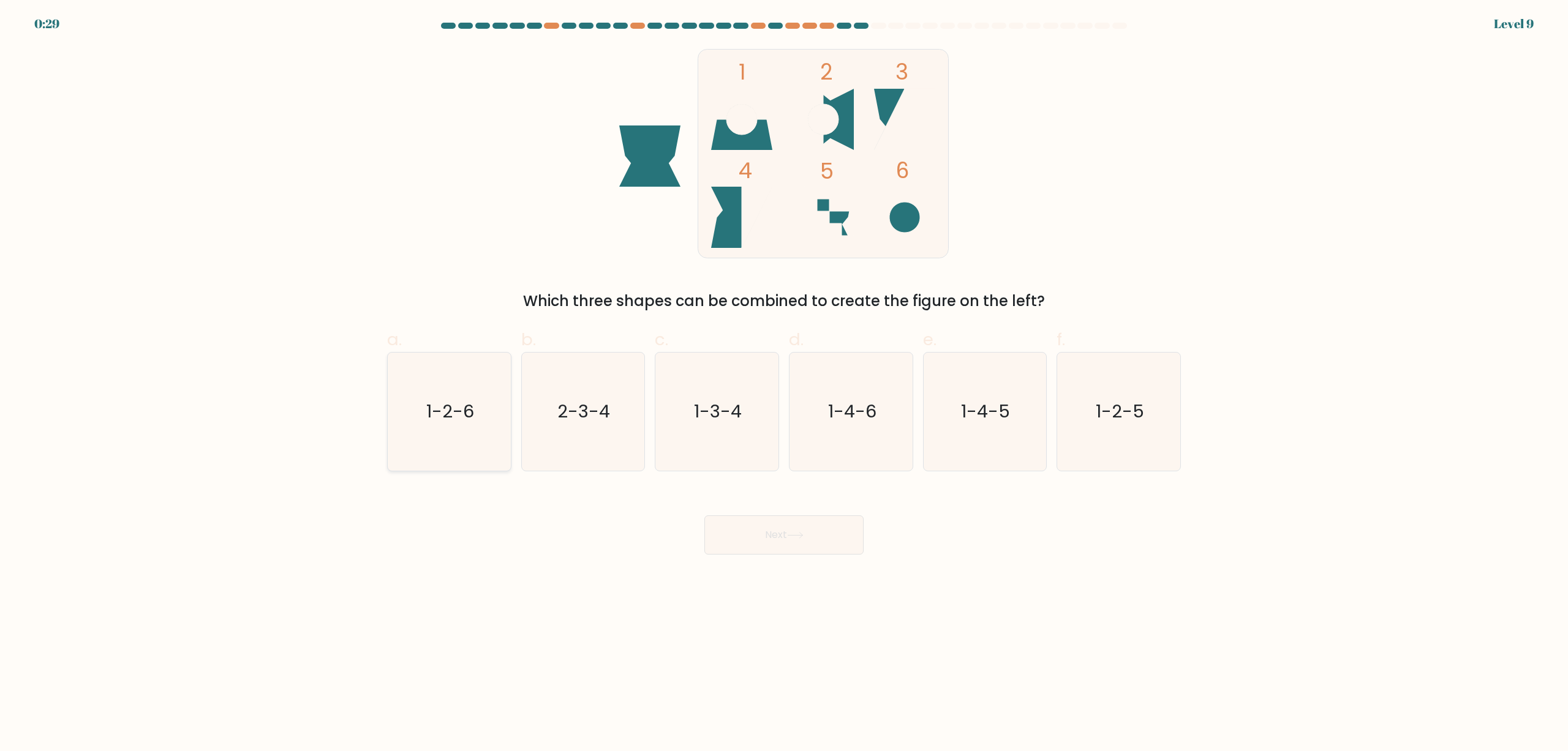
click at [453, 411] on text "1-2-6" at bounding box center [450, 412] width 48 height 24
click at [784, 384] on input "a. 1-2-6" at bounding box center [784, 379] width 1 height 8
radio input "true"
click at [753, 531] on button "Next" at bounding box center [783, 535] width 159 height 40
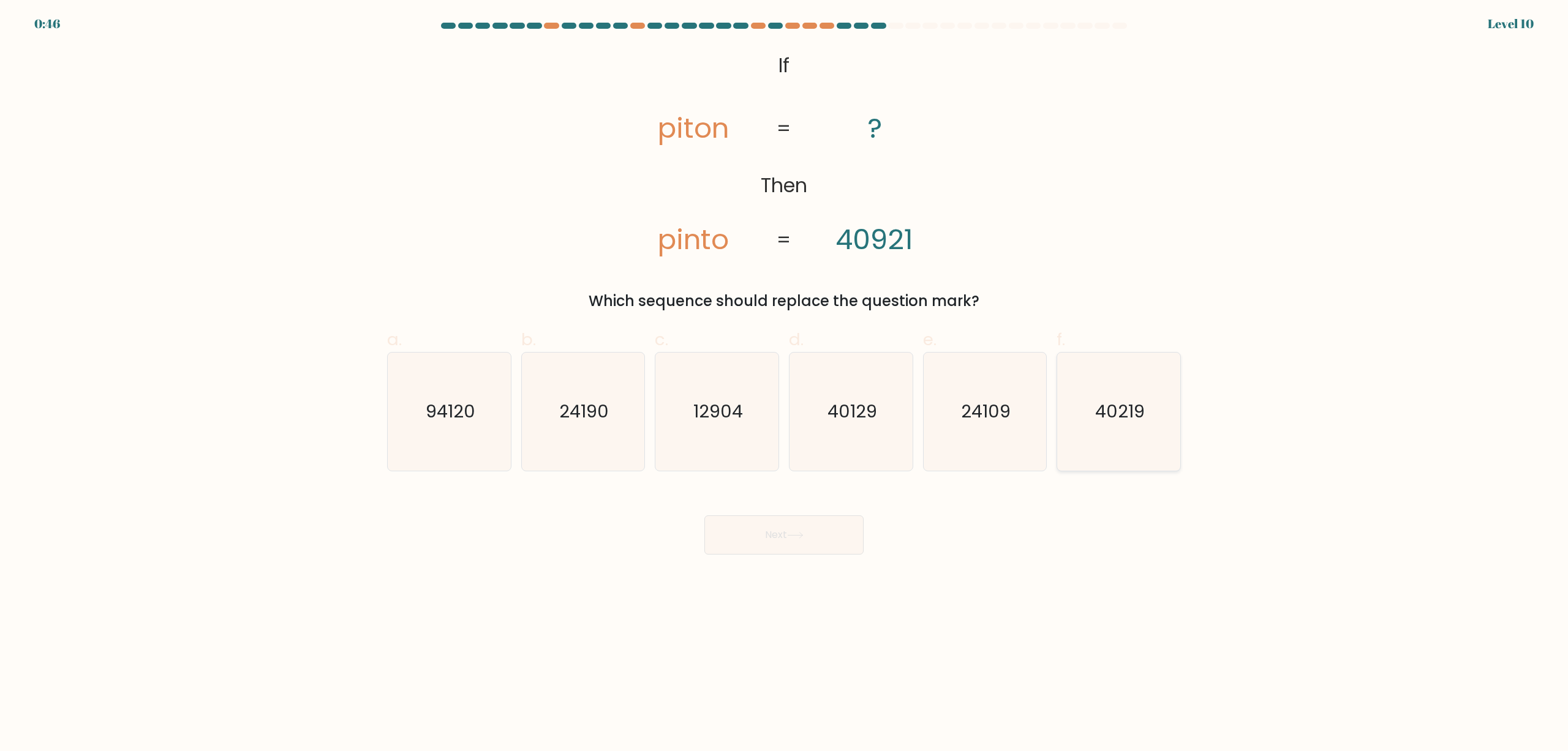
click at [1079, 451] on icon "40219" at bounding box center [1119, 412] width 119 height 119
click at [785, 384] on input "f. 40219" at bounding box center [784, 379] width 1 height 8
radio input "true"
click at [797, 548] on button "Next" at bounding box center [783, 535] width 159 height 40
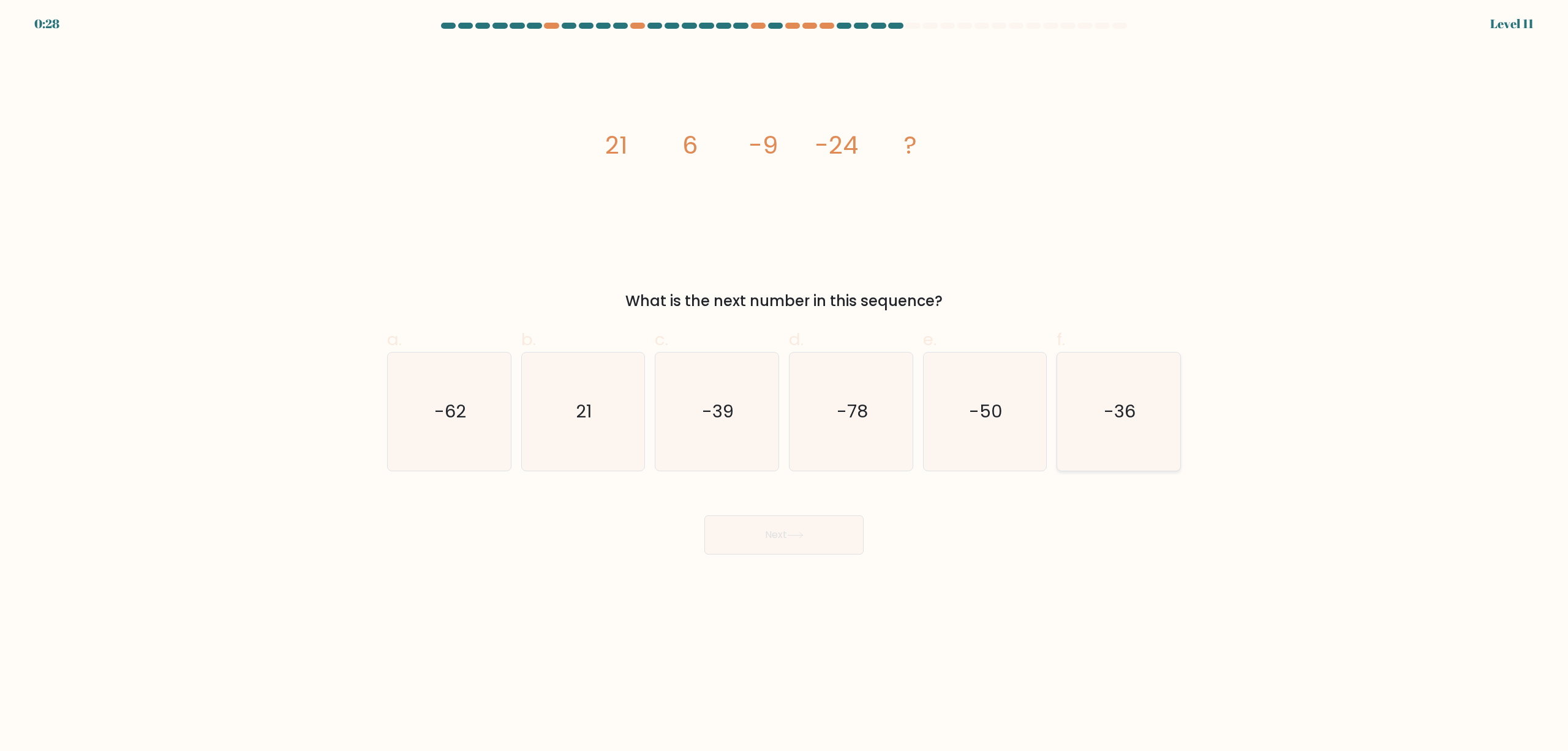
click at [1152, 383] on icon "-36" at bounding box center [1119, 412] width 119 height 119
click at [785, 383] on input "f. -36" at bounding box center [784, 379] width 1 height 8
radio input "true"
click at [753, 546] on button "Next" at bounding box center [783, 535] width 159 height 40
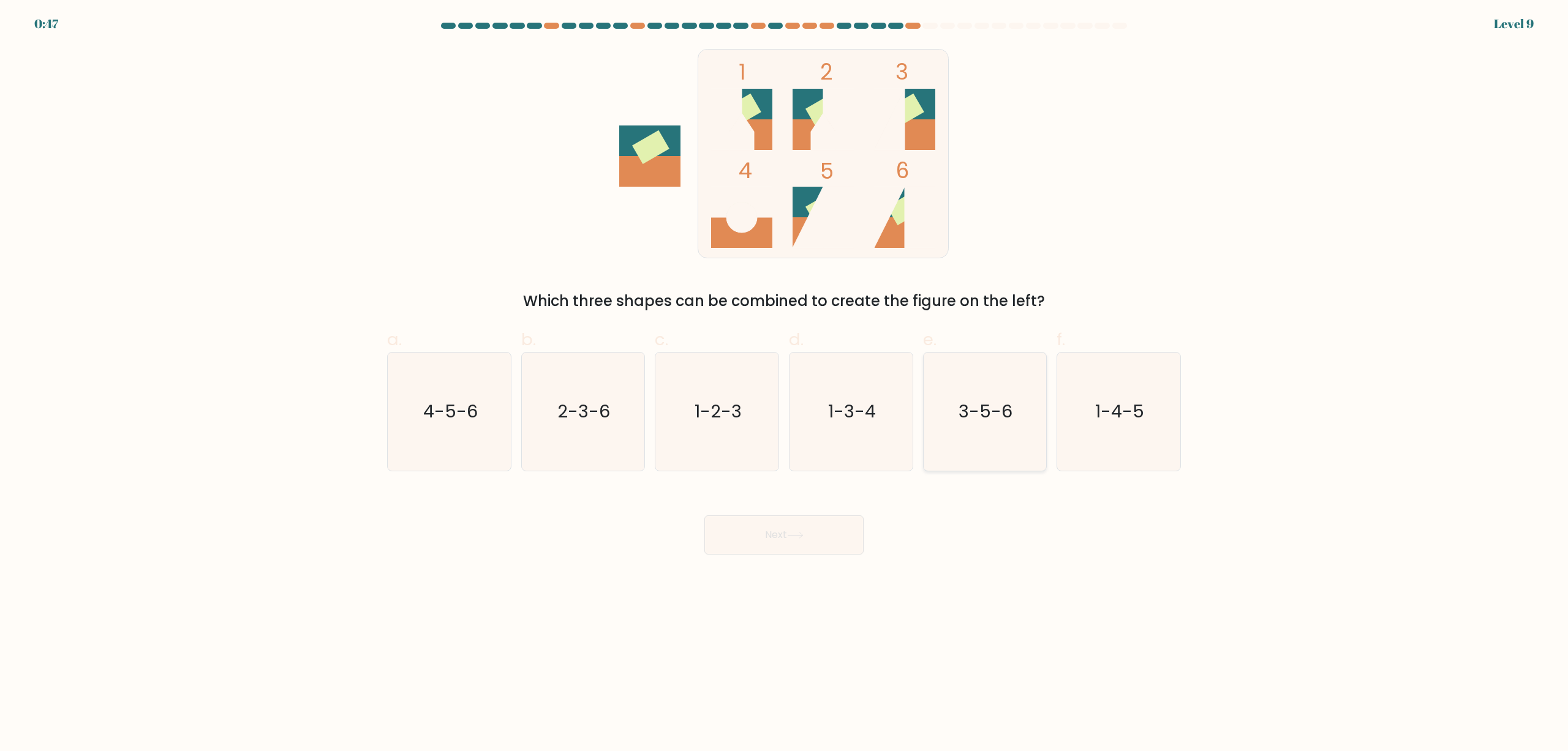
click at [981, 425] on icon "3-5-6" at bounding box center [985, 412] width 119 height 119
click at [785, 384] on input "e. 3-5-6" at bounding box center [784, 379] width 1 height 8
radio input "true"
click at [836, 544] on button "Next" at bounding box center [783, 535] width 159 height 40
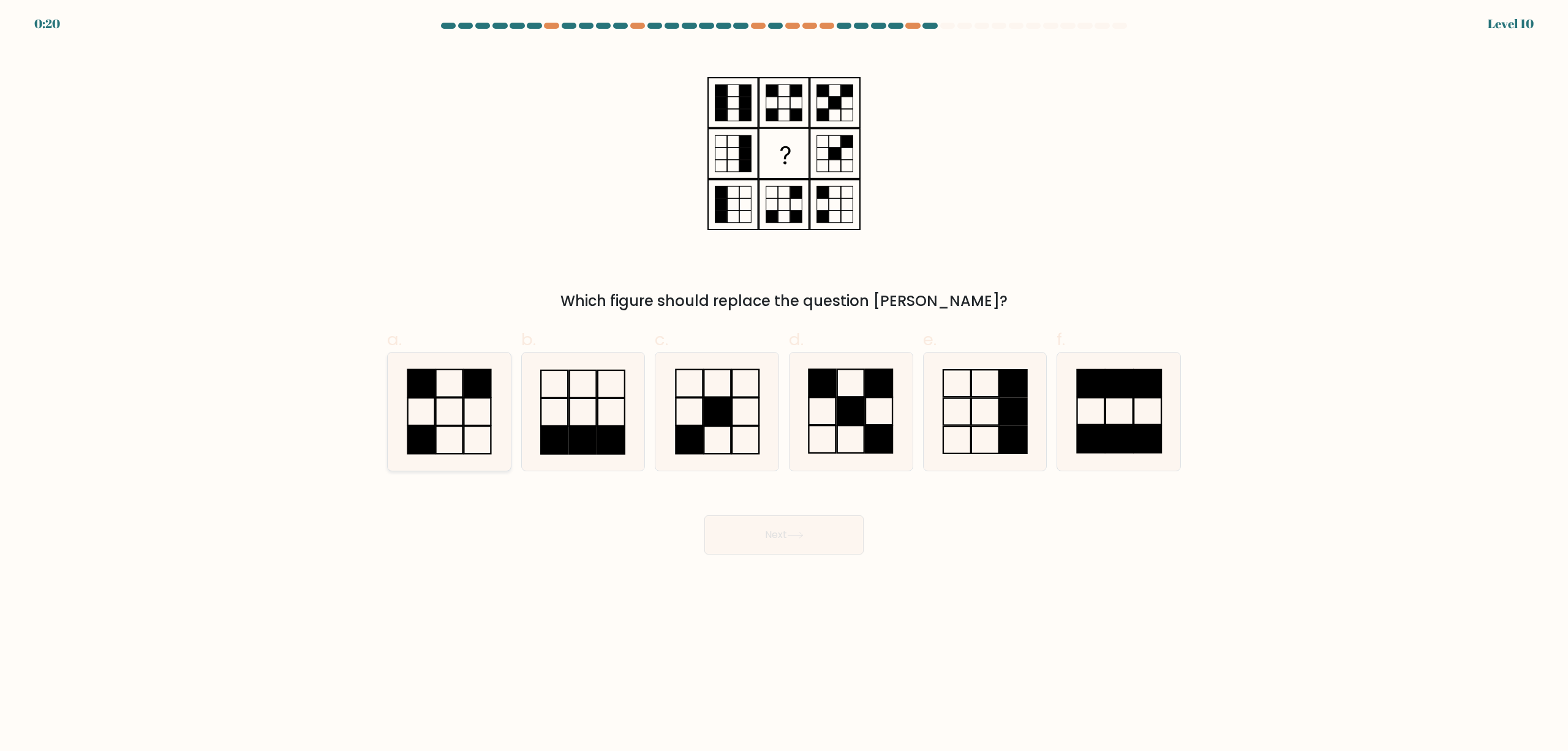
click at [421, 402] on icon at bounding box center [450, 412] width 119 height 119
click at [784, 384] on input "a." at bounding box center [784, 379] width 1 height 8
radio input "true"
click at [737, 536] on button "Next" at bounding box center [783, 535] width 159 height 40
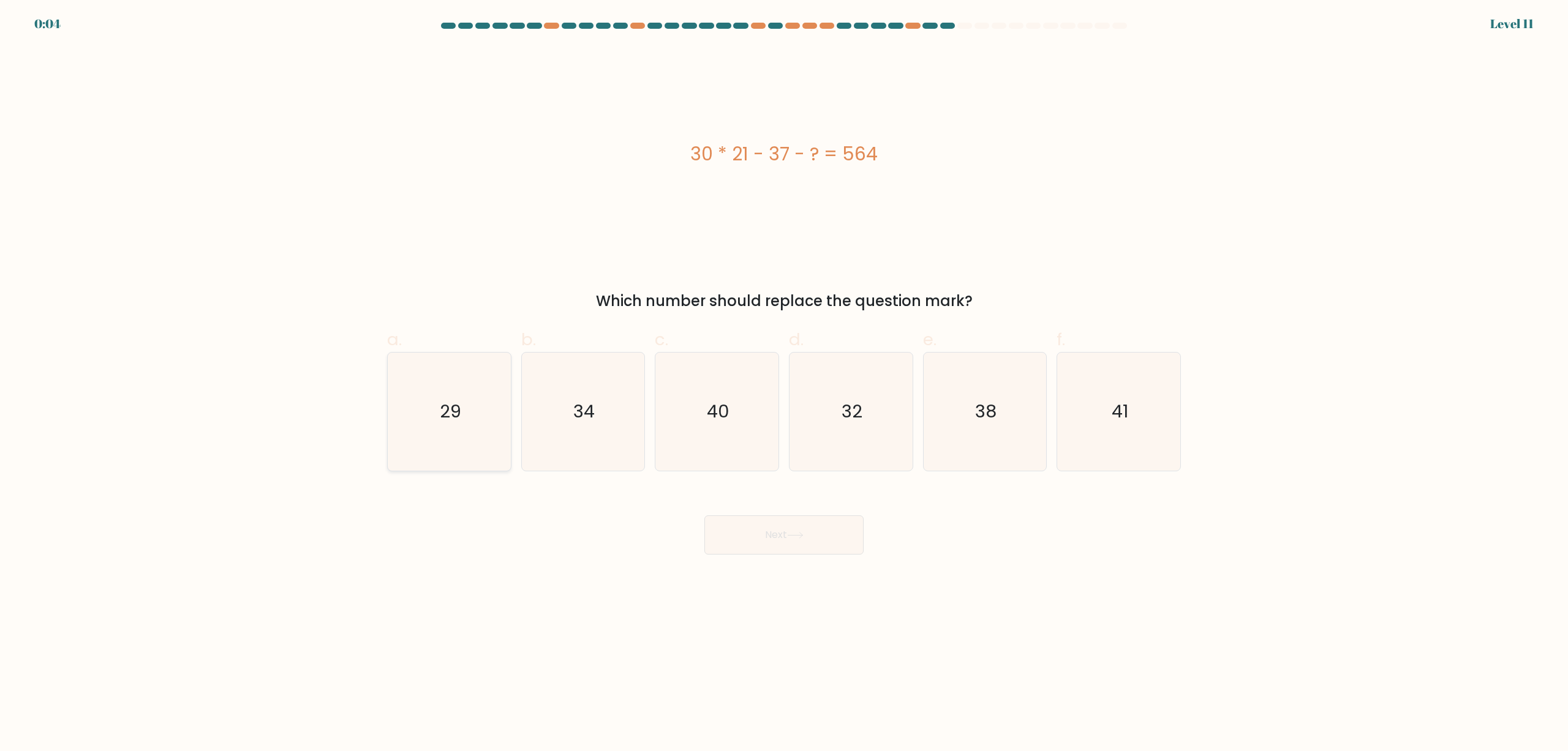
click at [447, 400] on text "29" at bounding box center [450, 412] width 21 height 24
click at [784, 384] on input "a. 29" at bounding box center [784, 379] width 1 height 8
radio input "true"
click at [804, 525] on button "Next" at bounding box center [783, 535] width 159 height 40
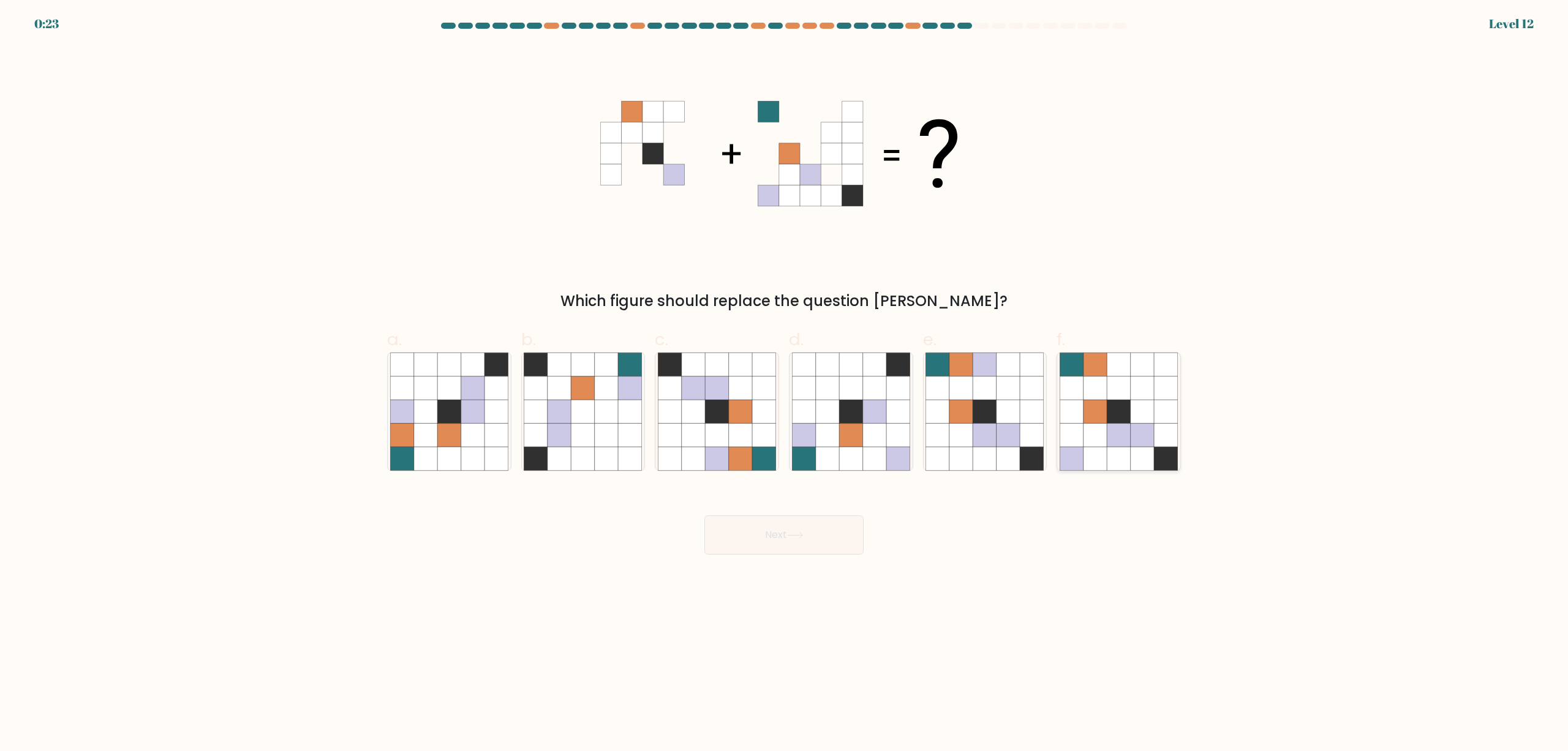
click at [1095, 391] on icon at bounding box center [1094, 388] width 23 height 23
click at [785, 384] on input "f." at bounding box center [784, 379] width 1 height 8
radio input "true"
click at [831, 551] on button "Next" at bounding box center [783, 535] width 159 height 40
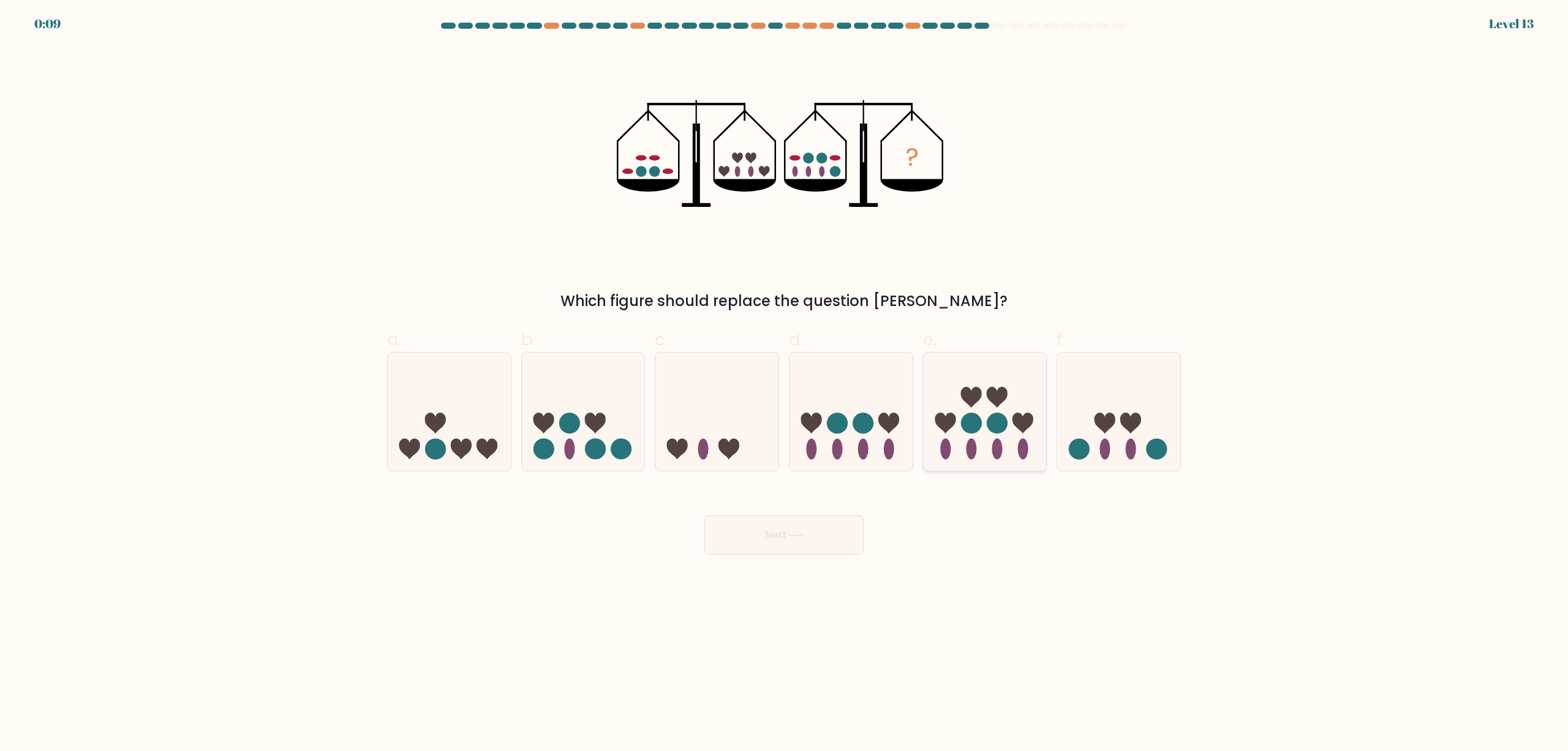
click at [1027, 382] on icon at bounding box center [984, 412] width 123 height 101
click at [785, 382] on input "e." at bounding box center [784, 379] width 1 height 8
radio input "true"
click at [798, 502] on div "Next" at bounding box center [784, 521] width 808 height 69
click at [798, 528] on button "Next" at bounding box center [783, 535] width 159 height 40
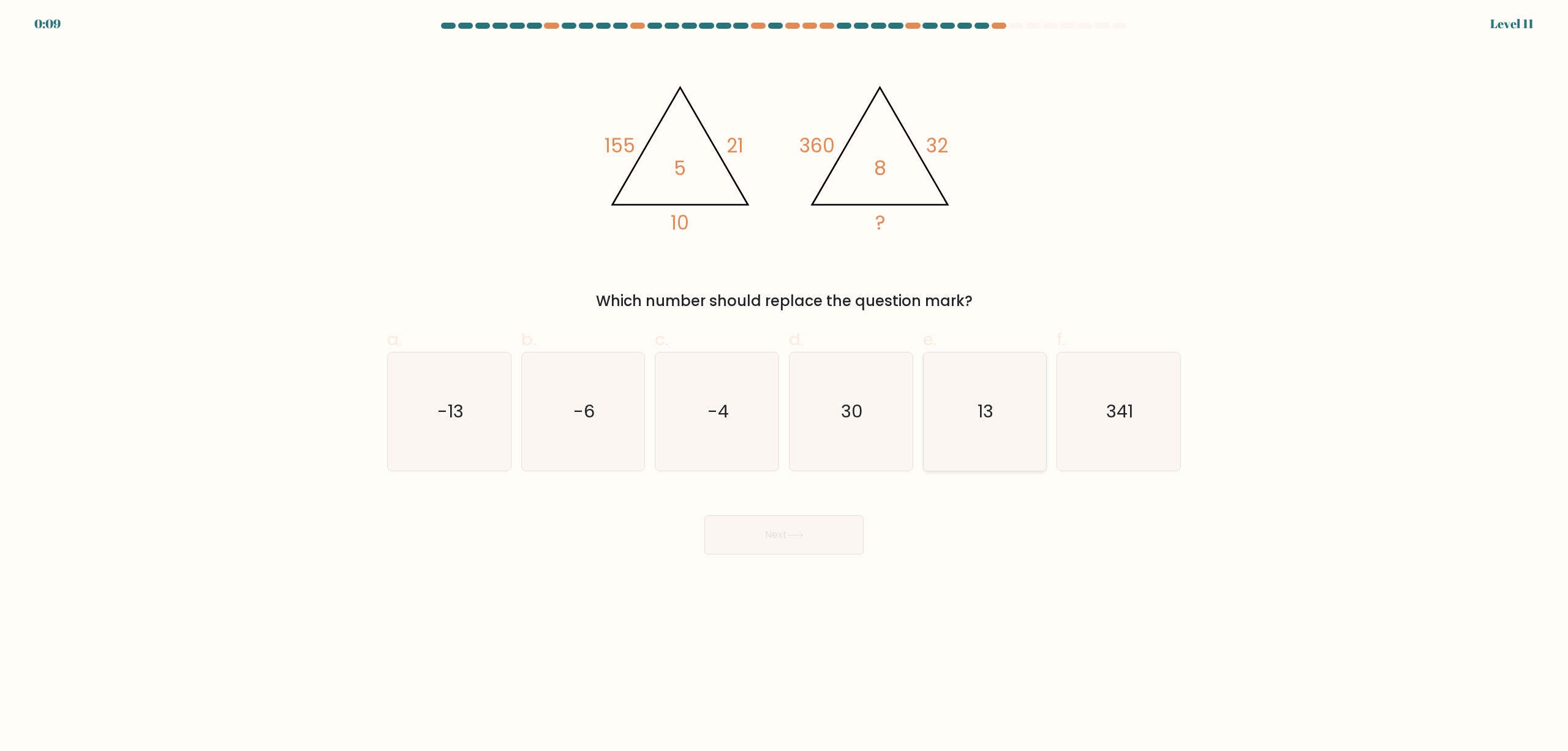
click at [992, 400] on text "13" at bounding box center [986, 412] width 16 height 24
click at [785, 384] on input "e. 13" at bounding box center [784, 379] width 1 height 8
radio input "true"
click at [831, 522] on button "Next" at bounding box center [783, 535] width 159 height 40
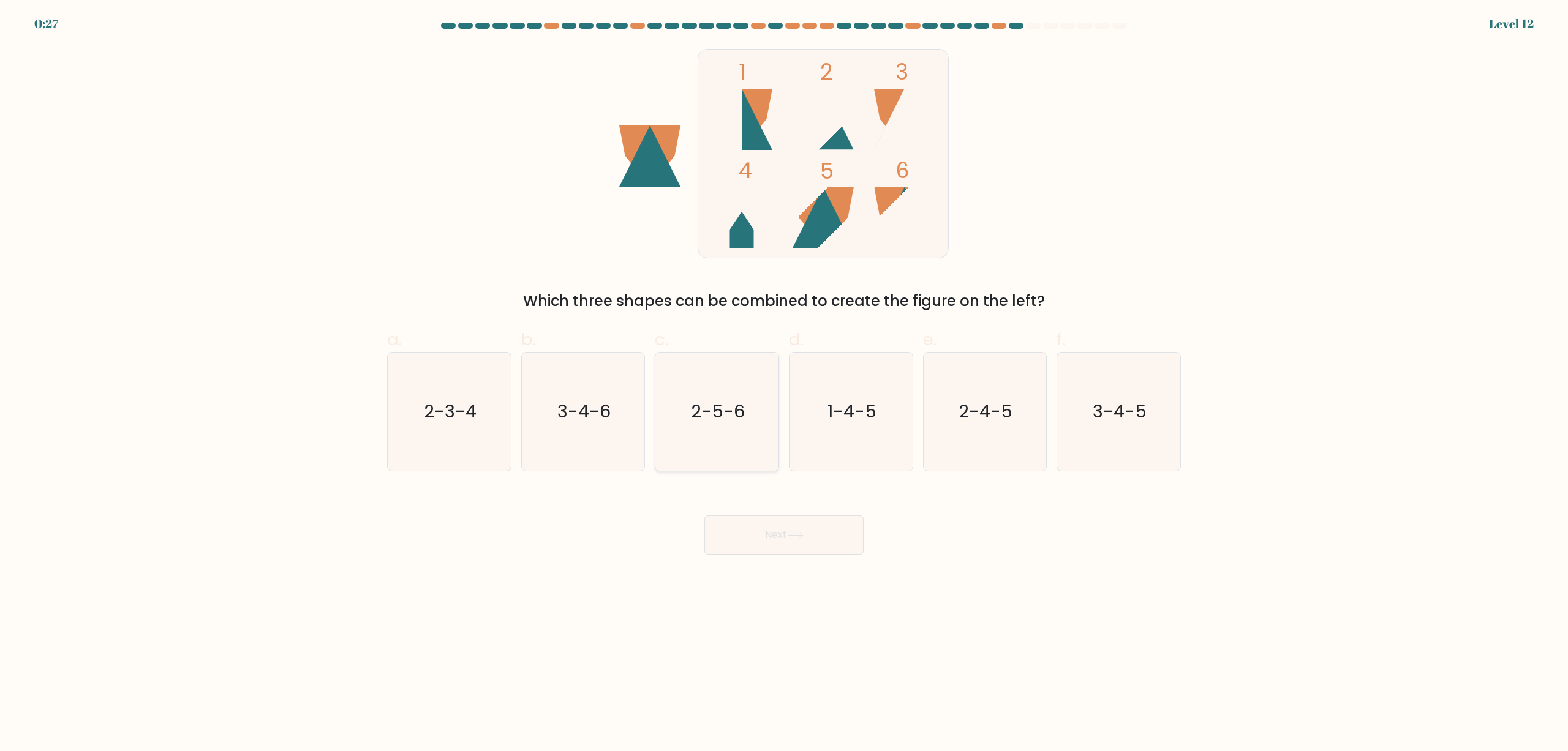
click at [763, 422] on icon "2-5-6" at bounding box center [717, 412] width 119 height 119
click at [784, 384] on input "c. 2-5-6" at bounding box center [784, 379] width 1 height 8
radio input "true"
click at [770, 526] on button "Next" at bounding box center [783, 535] width 159 height 40
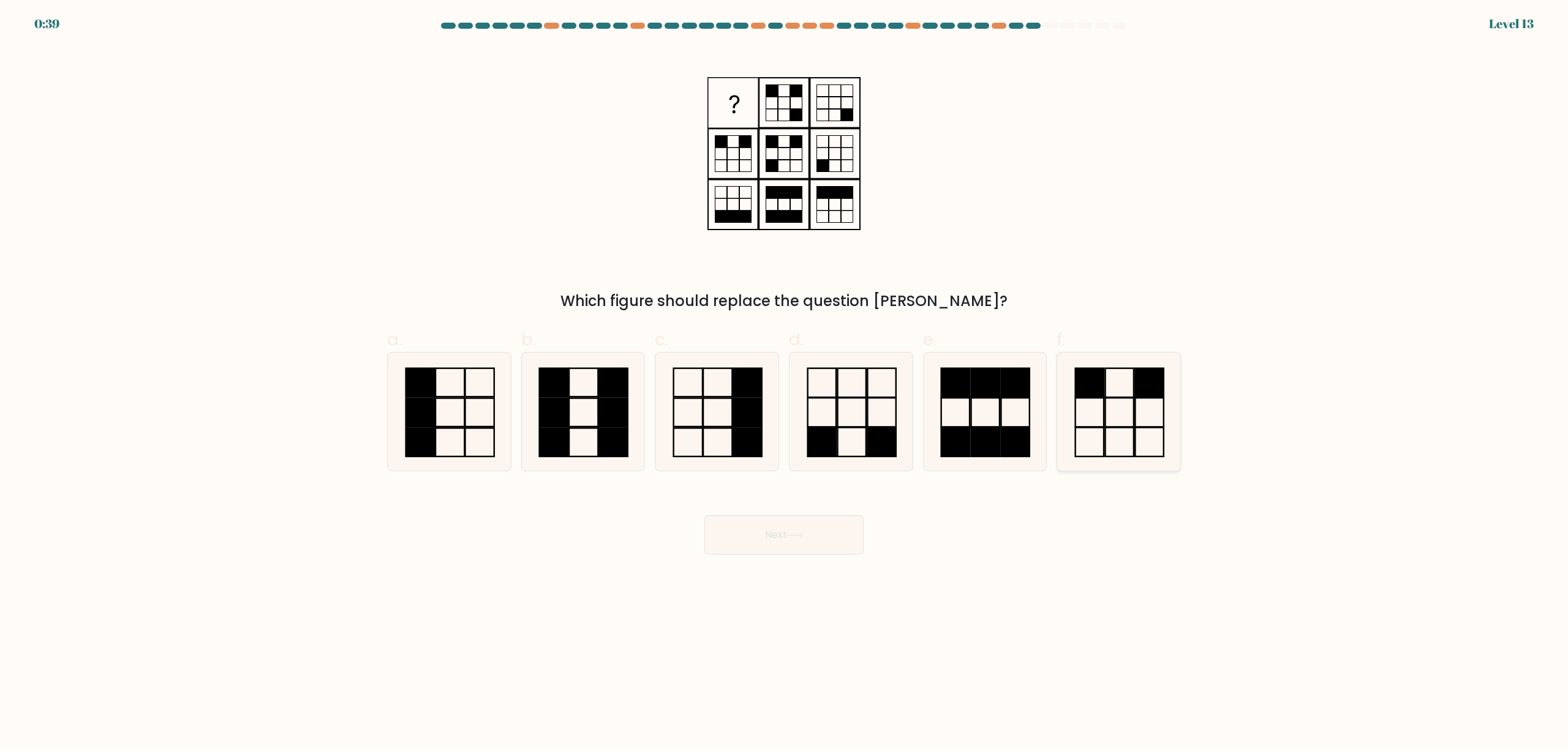
click at [1109, 408] on icon at bounding box center [1119, 412] width 119 height 119
click at [785, 384] on input "f." at bounding box center [784, 379] width 1 height 8
radio input "true"
click at [785, 543] on button "Next" at bounding box center [783, 535] width 159 height 40
click at [833, 534] on button "Next" at bounding box center [783, 535] width 159 height 40
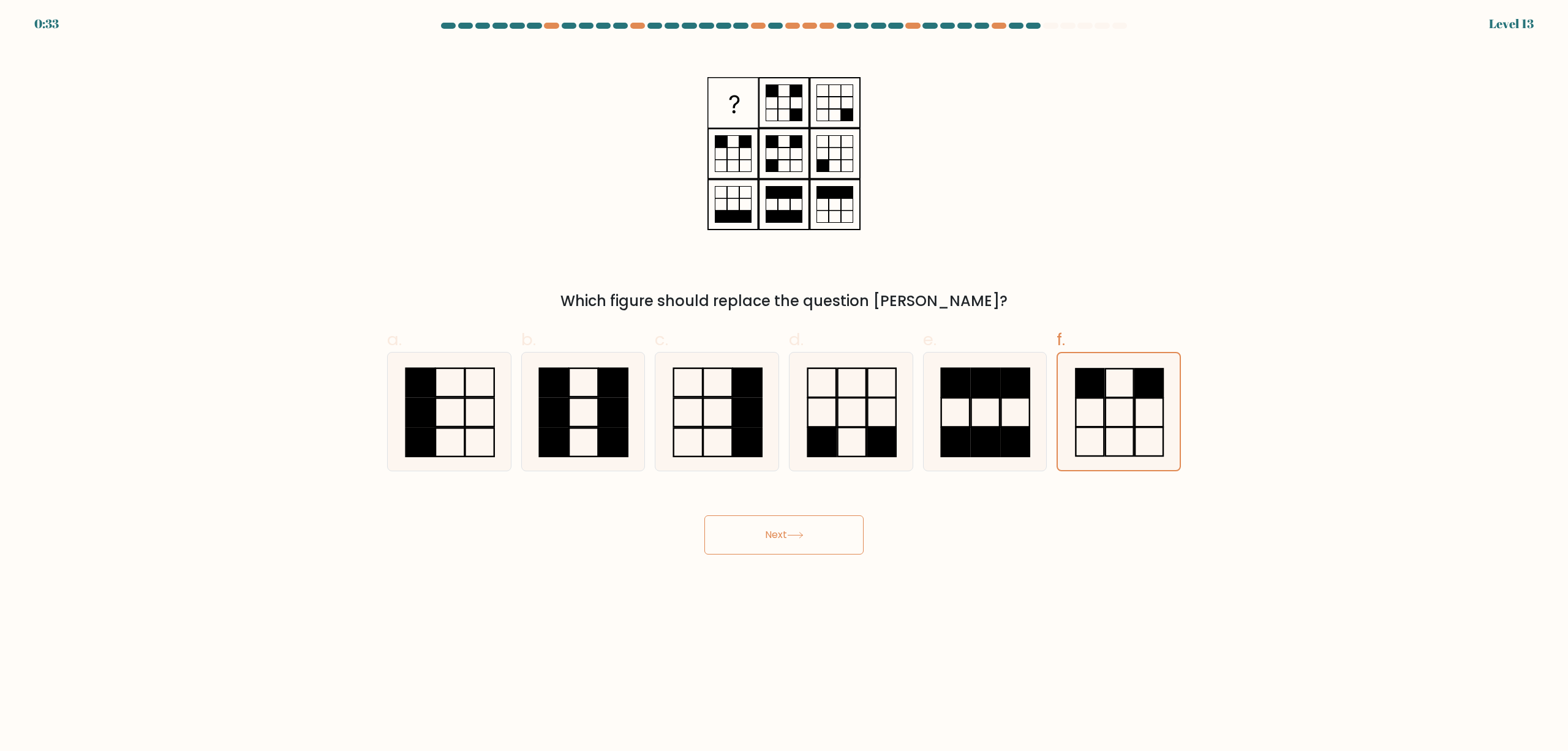
click at [681, 632] on body "0:33 Level 13" at bounding box center [784, 376] width 1568 height 751
click at [789, 533] on button "Next" at bounding box center [783, 535] width 159 height 40
click at [560, 527] on div "Next" at bounding box center [784, 521] width 808 height 69
click at [1094, 414] on icon at bounding box center [1118, 412] width 117 height 117
click at [785, 384] on input "f." at bounding box center [784, 379] width 1 height 8
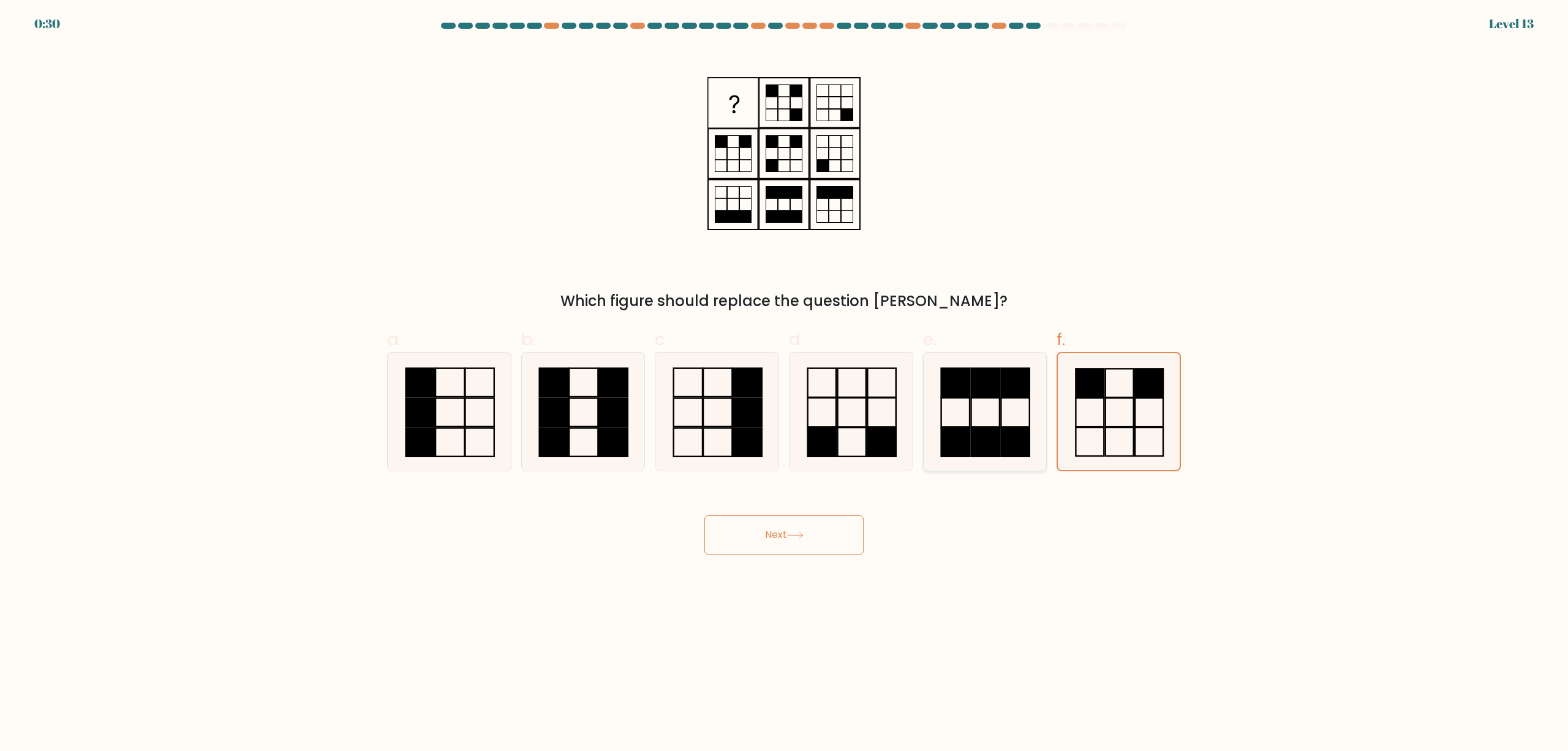
click at [978, 401] on icon at bounding box center [985, 412] width 119 height 119
click at [785, 384] on input "e." at bounding box center [784, 379] width 1 height 8
radio input "true"
click at [1087, 413] on icon at bounding box center [1119, 412] width 119 height 119
click at [785, 384] on input "f." at bounding box center [784, 379] width 1 height 8
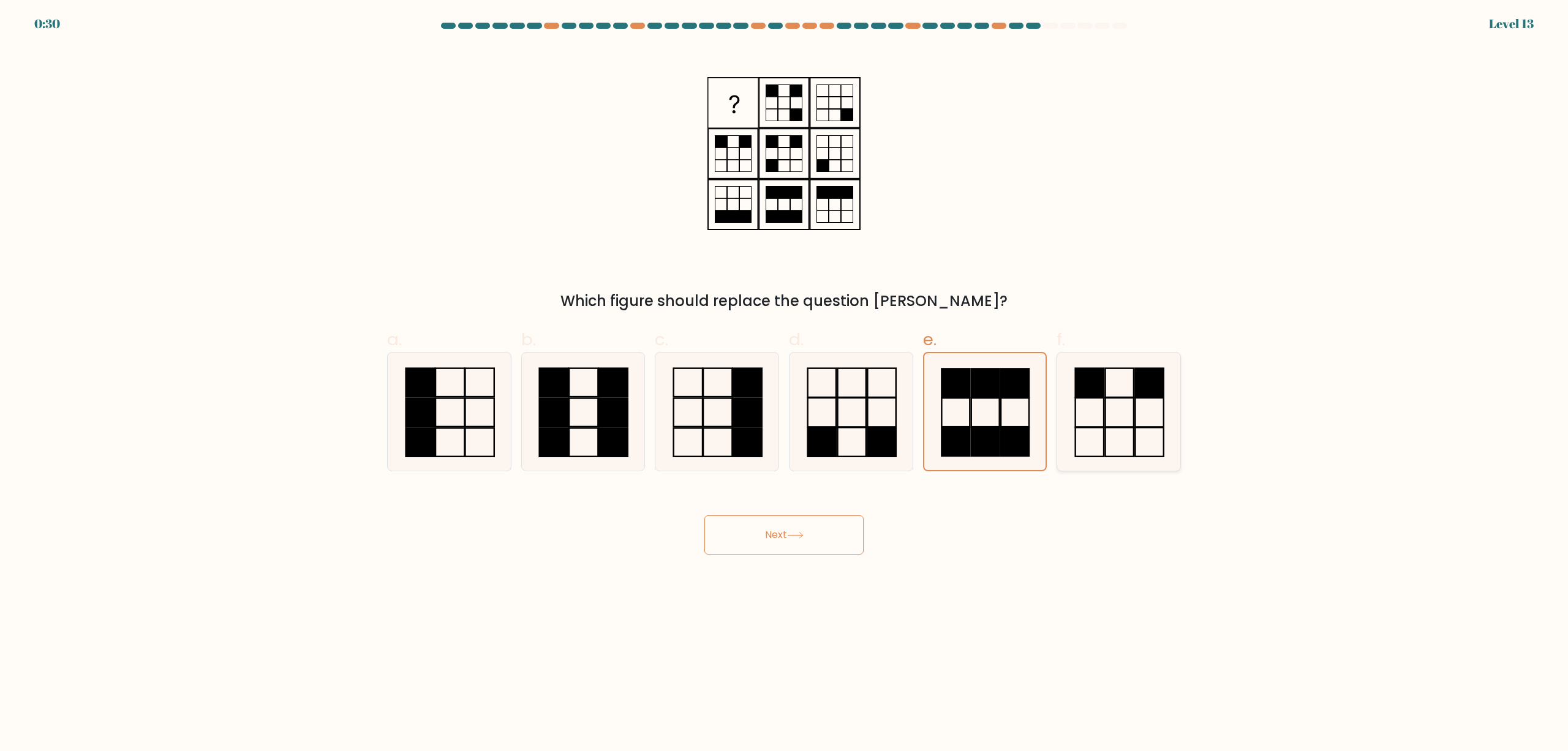
radio input "true"
click at [781, 546] on button "Next" at bounding box center [783, 535] width 159 height 40
click at [785, 539] on button "Next" at bounding box center [783, 535] width 159 height 40
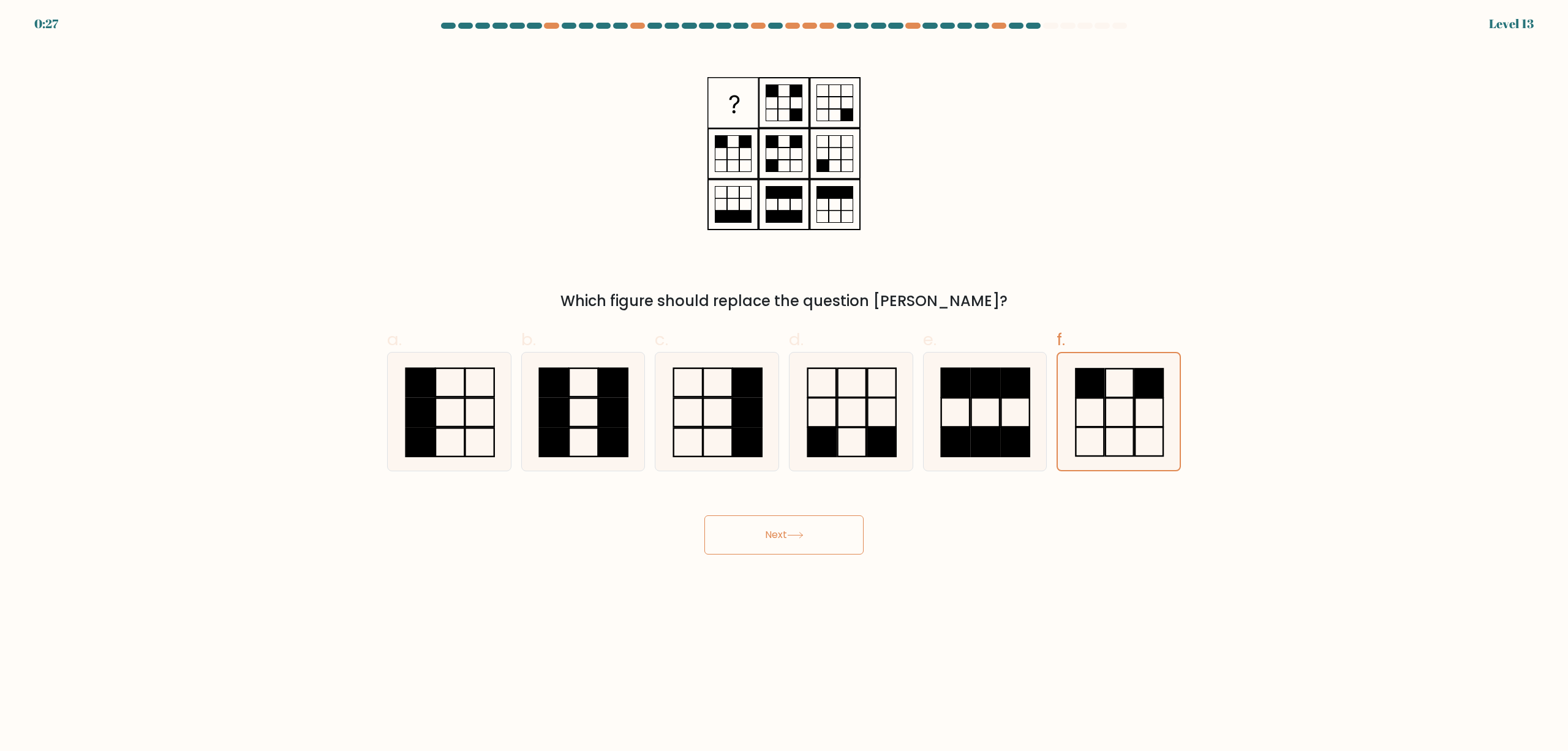
click at [785, 539] on button "Next" at bounding box center [783, 535] width 159 height 40
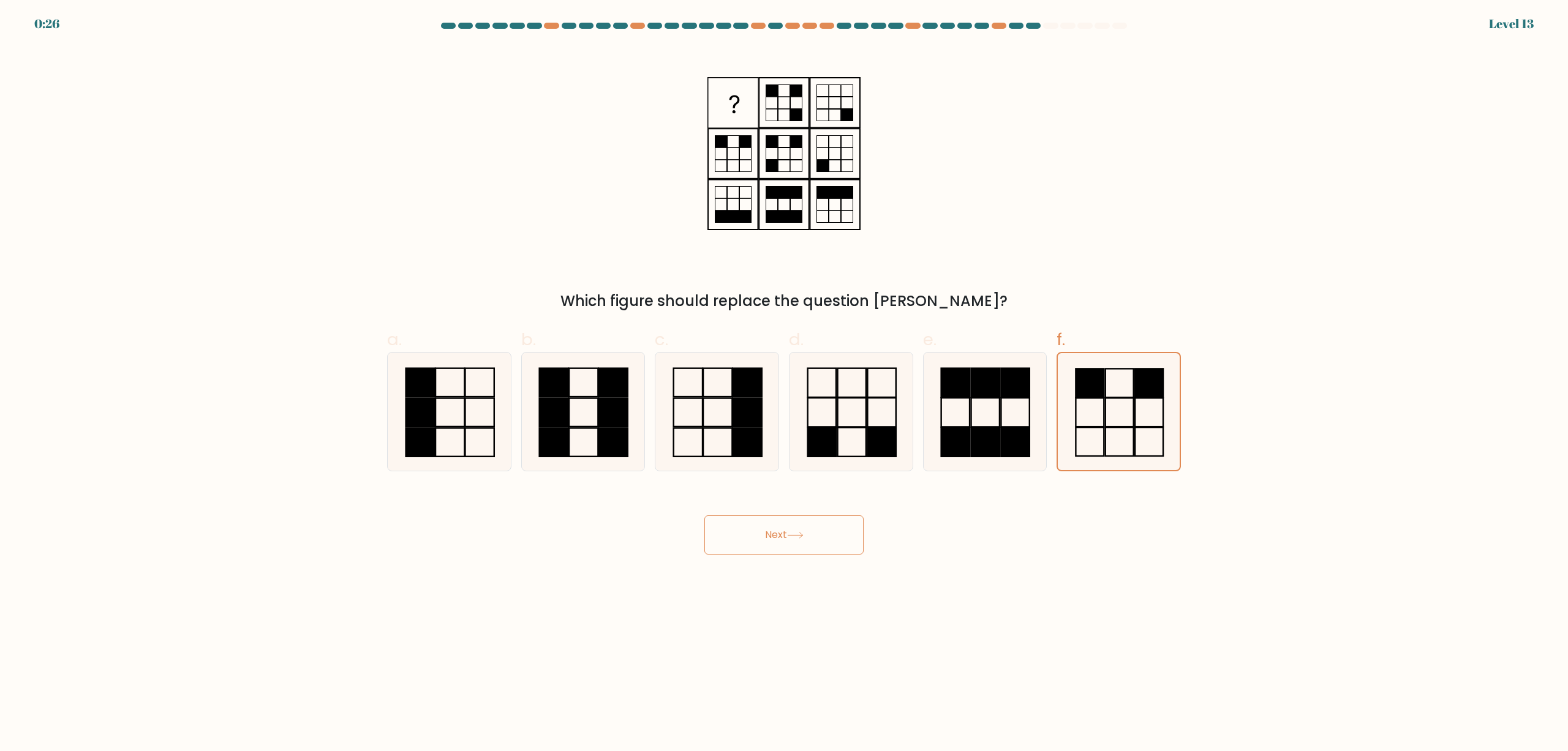
click at [785, 539] on button "Next" at bounding box center [783, 535] width 159 height 40
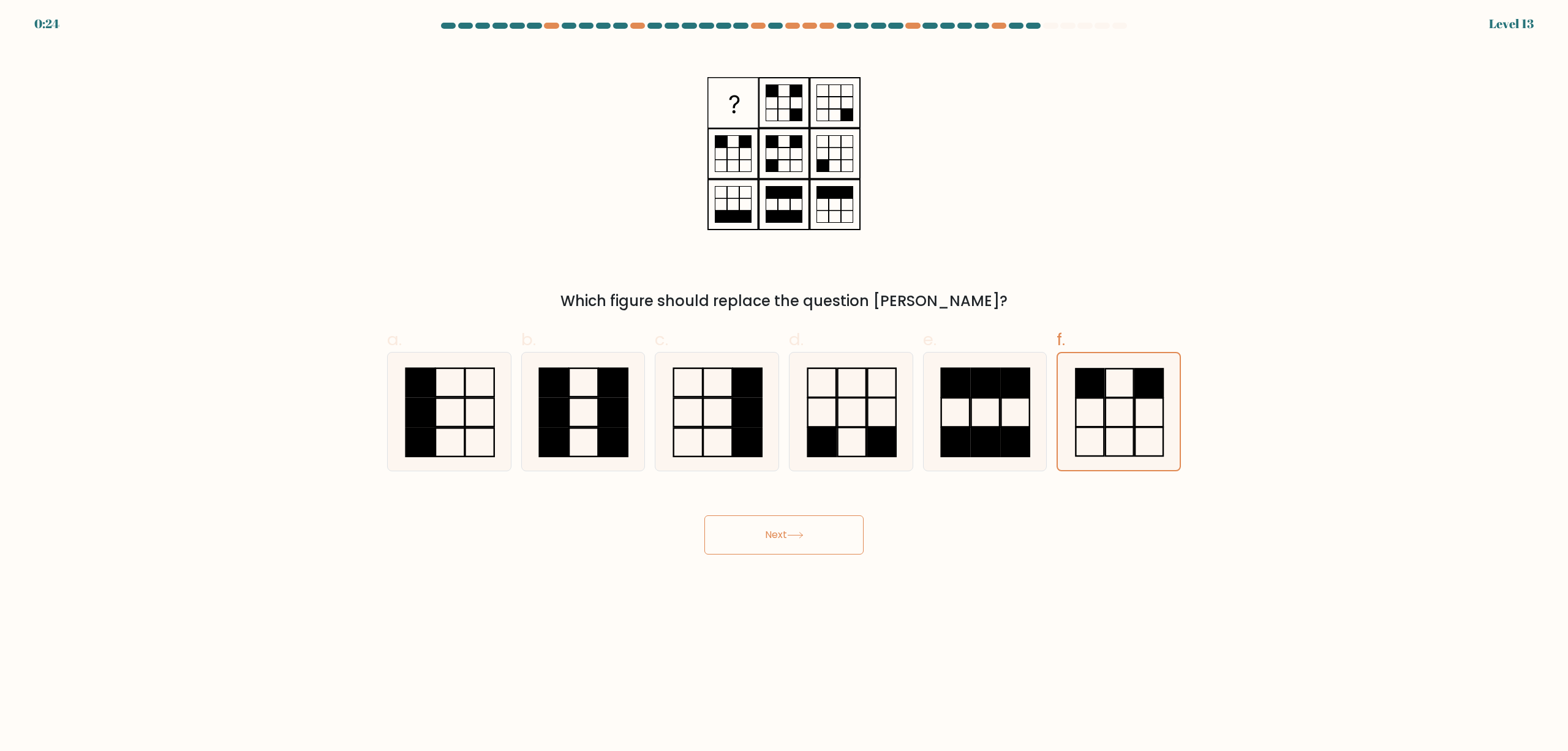
click at [785, 539] on button "Next" at bounding box center [783, 535] width 159 height 40
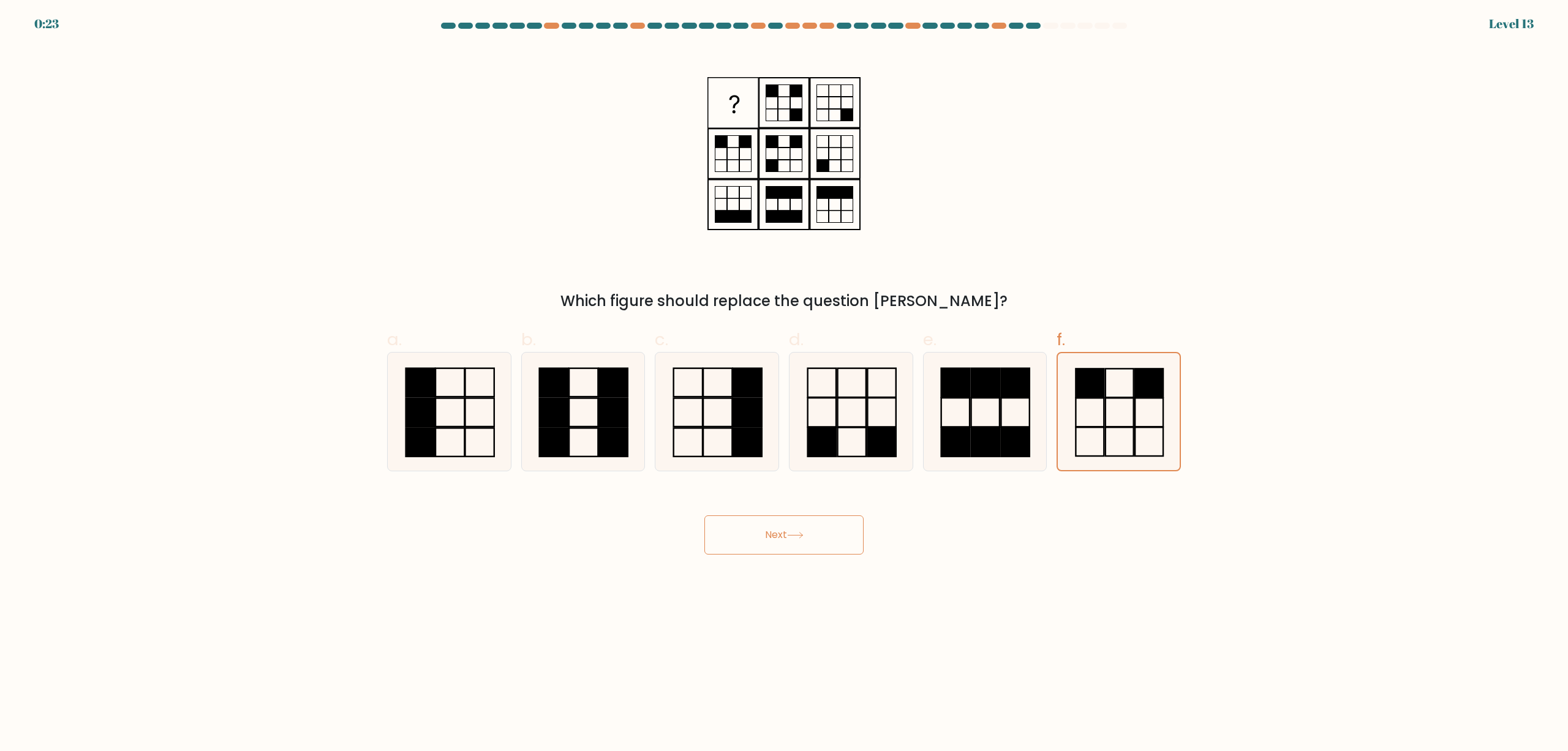
click at [785, 539] on button "Next" at bounding box center [783, 535] width 159 height 40
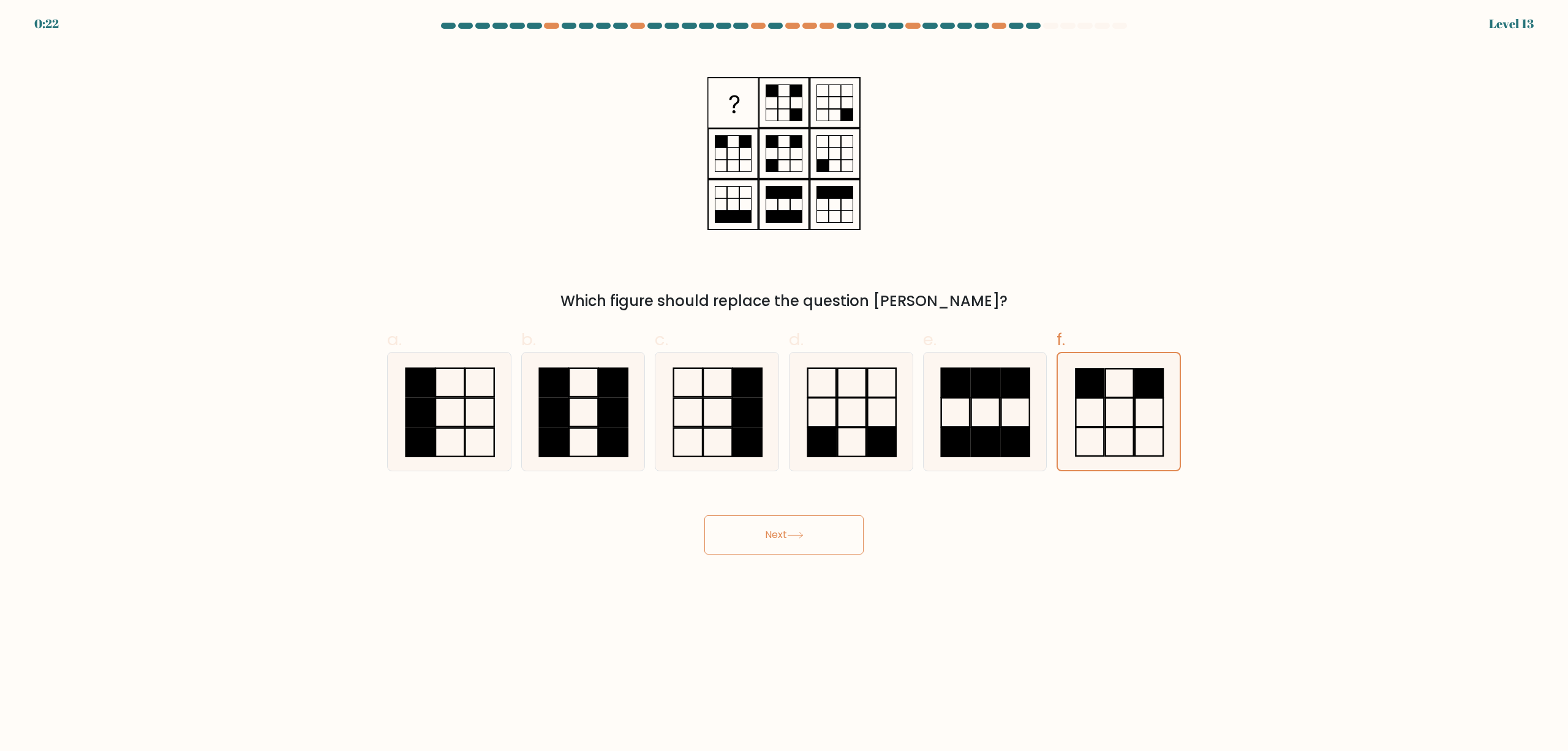
click at [785, 539] on button "Next" at bounding box center [783, 535] width 159 height 40
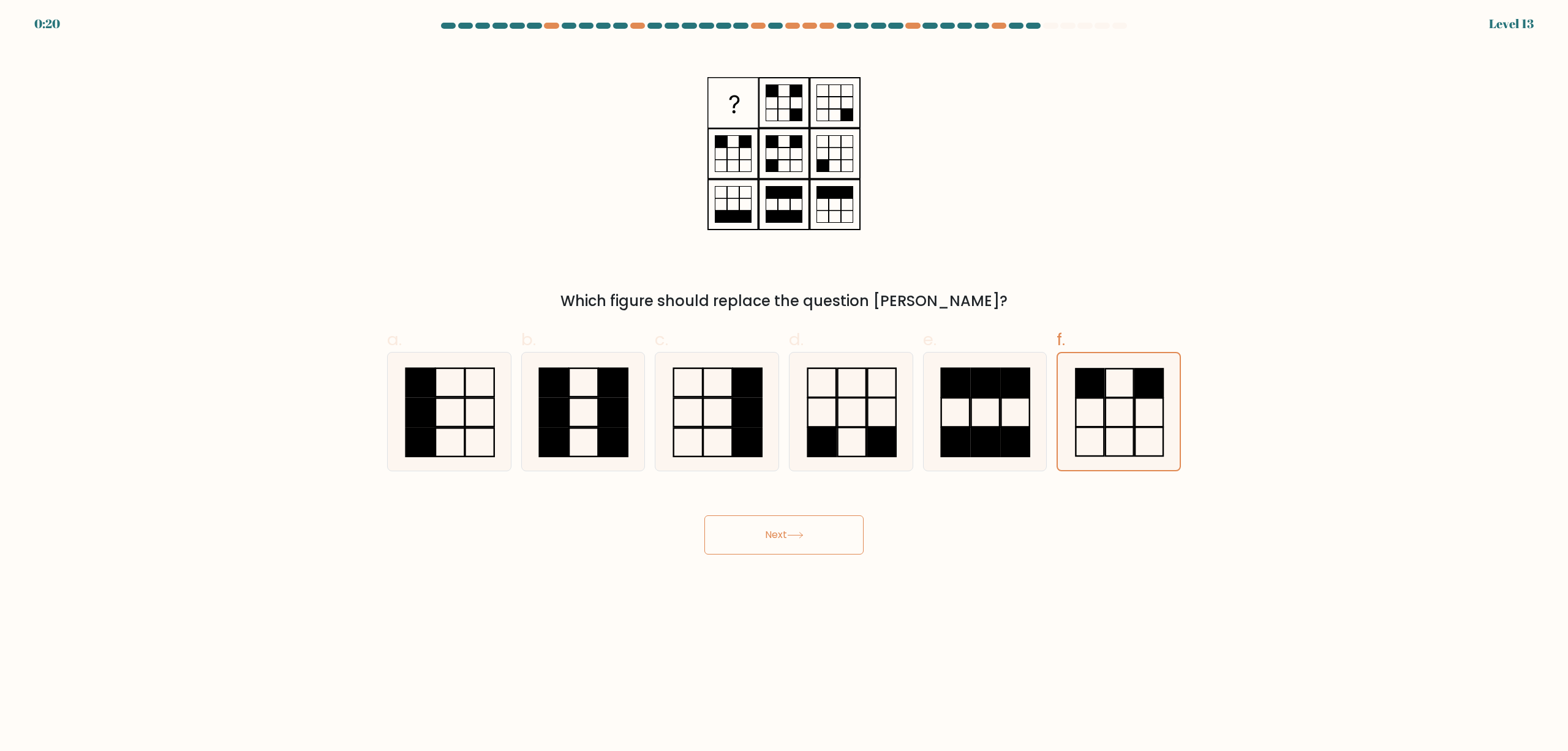
click at [785, 539] on button "Next" at bounding box center [783, 535] width 159 height 40
click at [781, 205] on icon at bounding box center [784, 153] width 153 height 214
click at [833, 396] on icon at bounding box center [851, 412] width 119 height 119
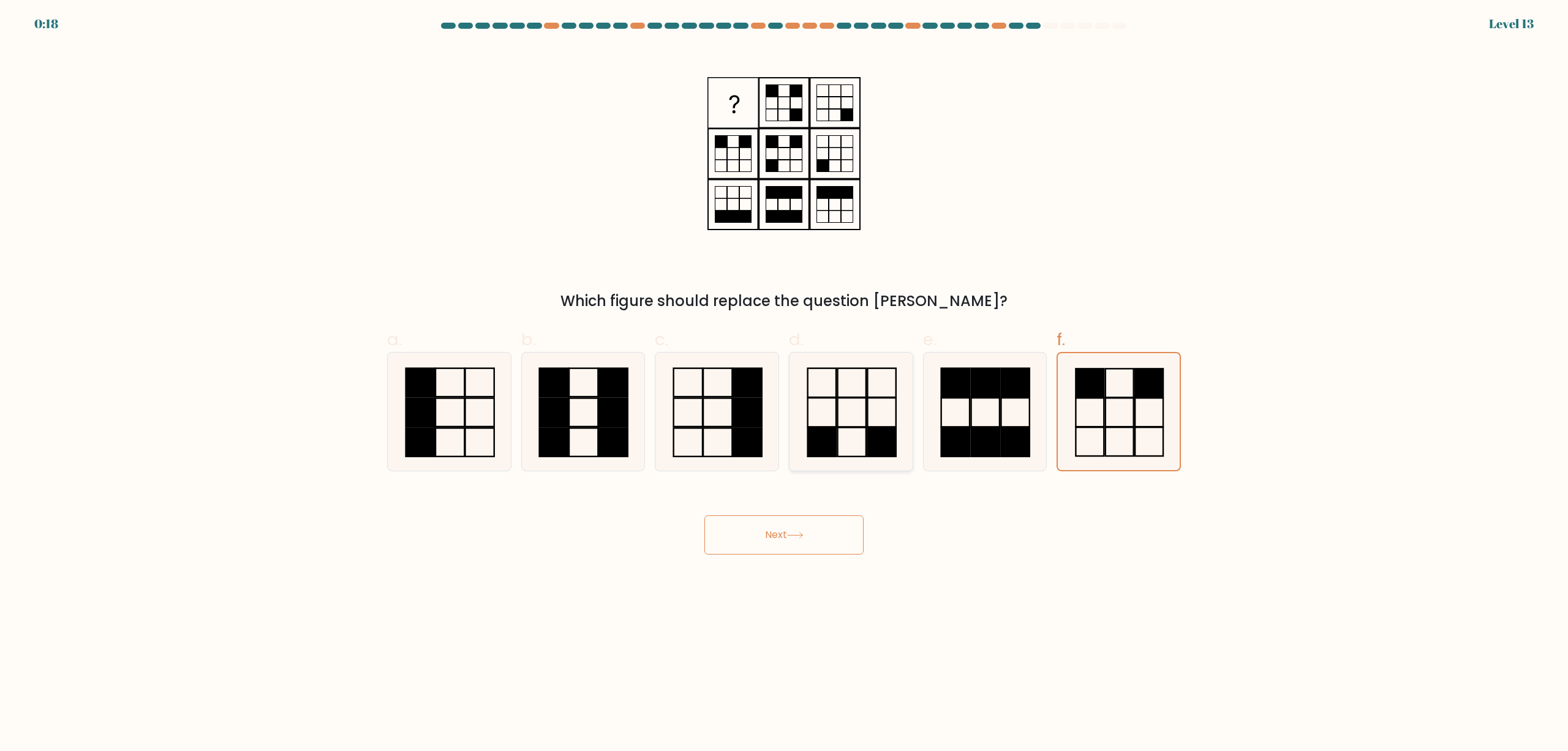
click at [785, 384] on input "d." at bounding box center [784, 379] width 1 height 8
radio input "true"
click at [985, 393] on rect at bounding box center [985, 382] width 28 height 28
click at [785, 384] on input "e." at bounding box center [784, 379] width 1 height 8
radio input "true"
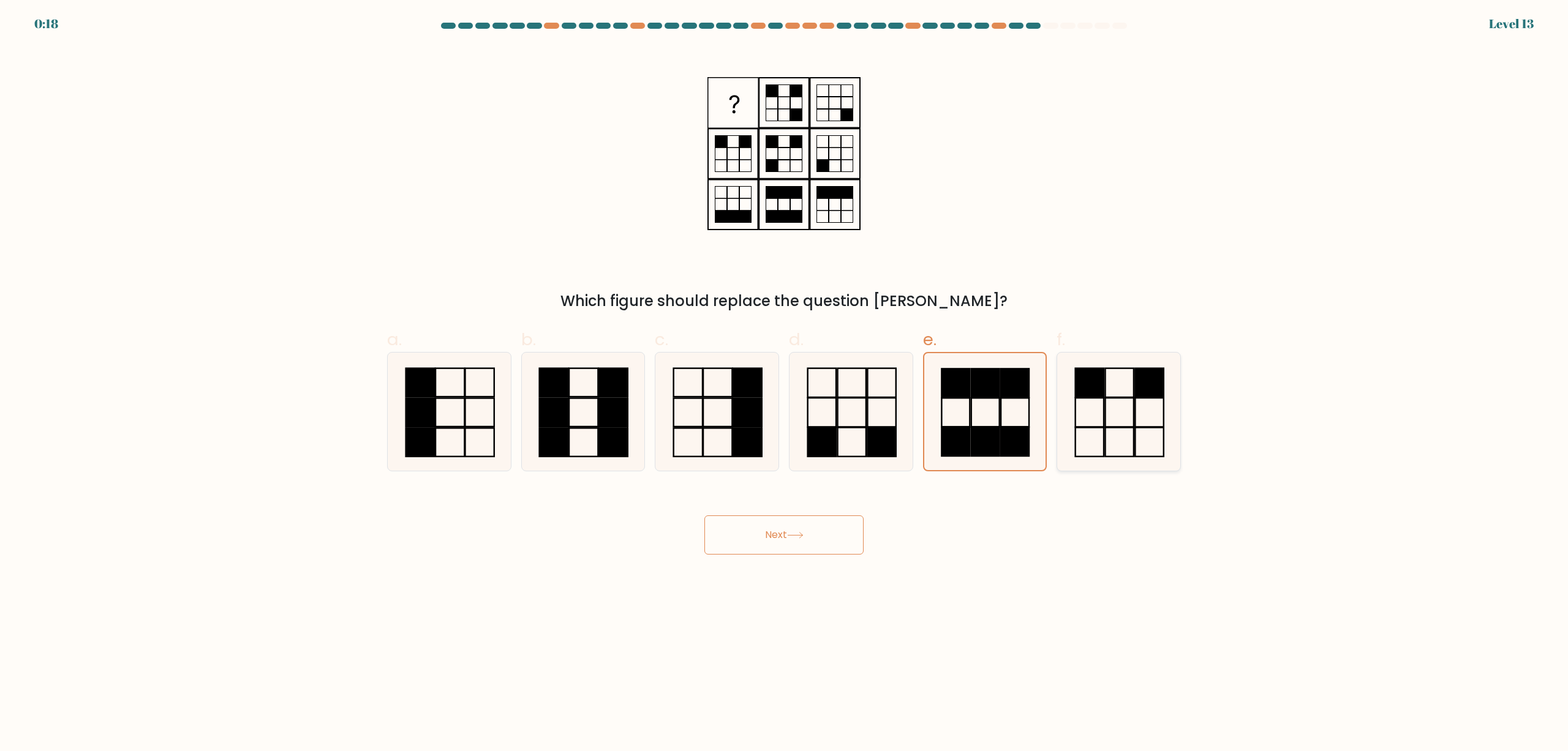
click at [1136, 399] on rect at bounding box center [1148, 412] width 28 height 28
click at [785, 384] on input "f." at bounding box center [784, 379] width 1 height 8
radio input "true"
click at [808, 534] on button "Next" at bounding box center [783, 535] width 159 height 40
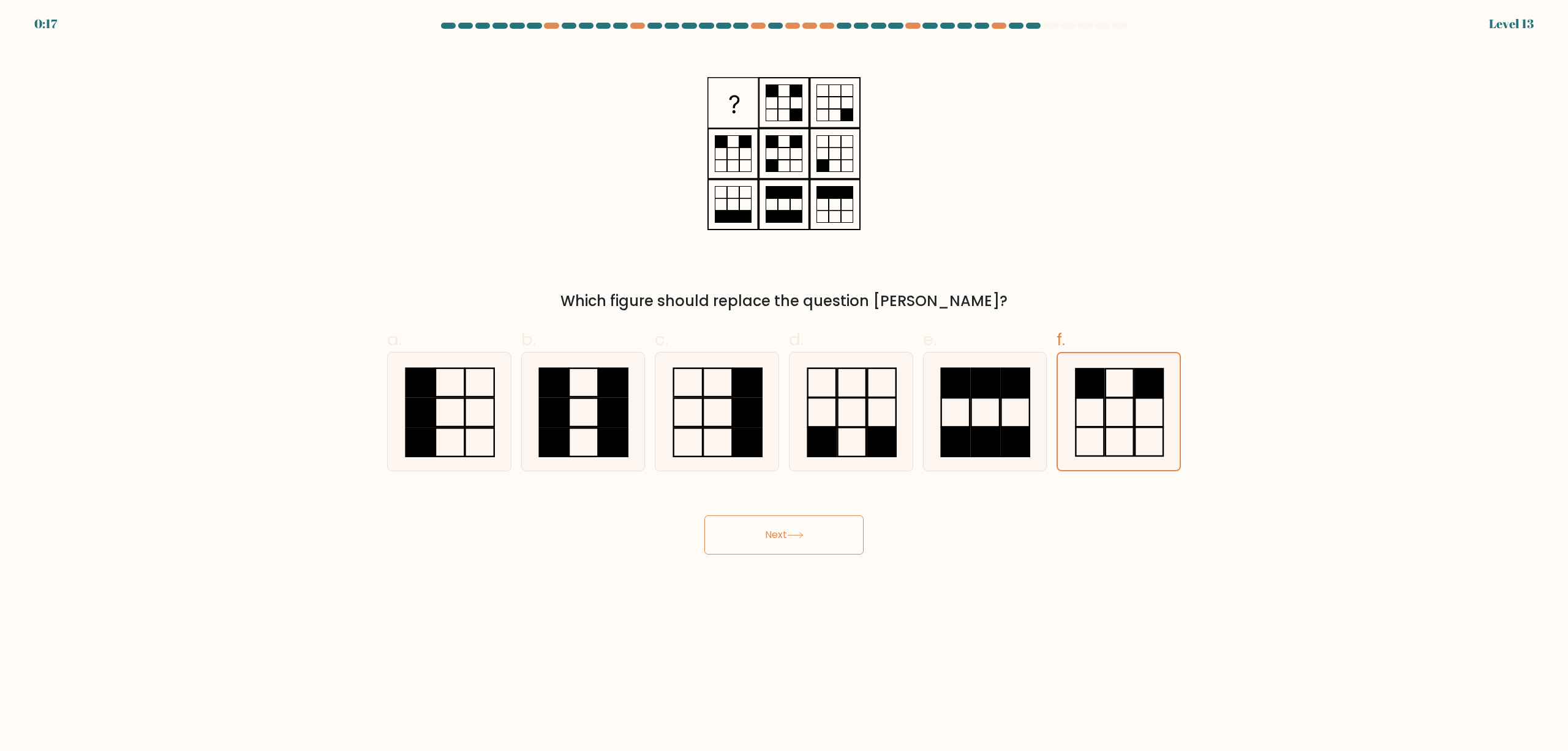
click at [808, 534] on button "Next" at bounding box center [783, 535] width 159 height 40
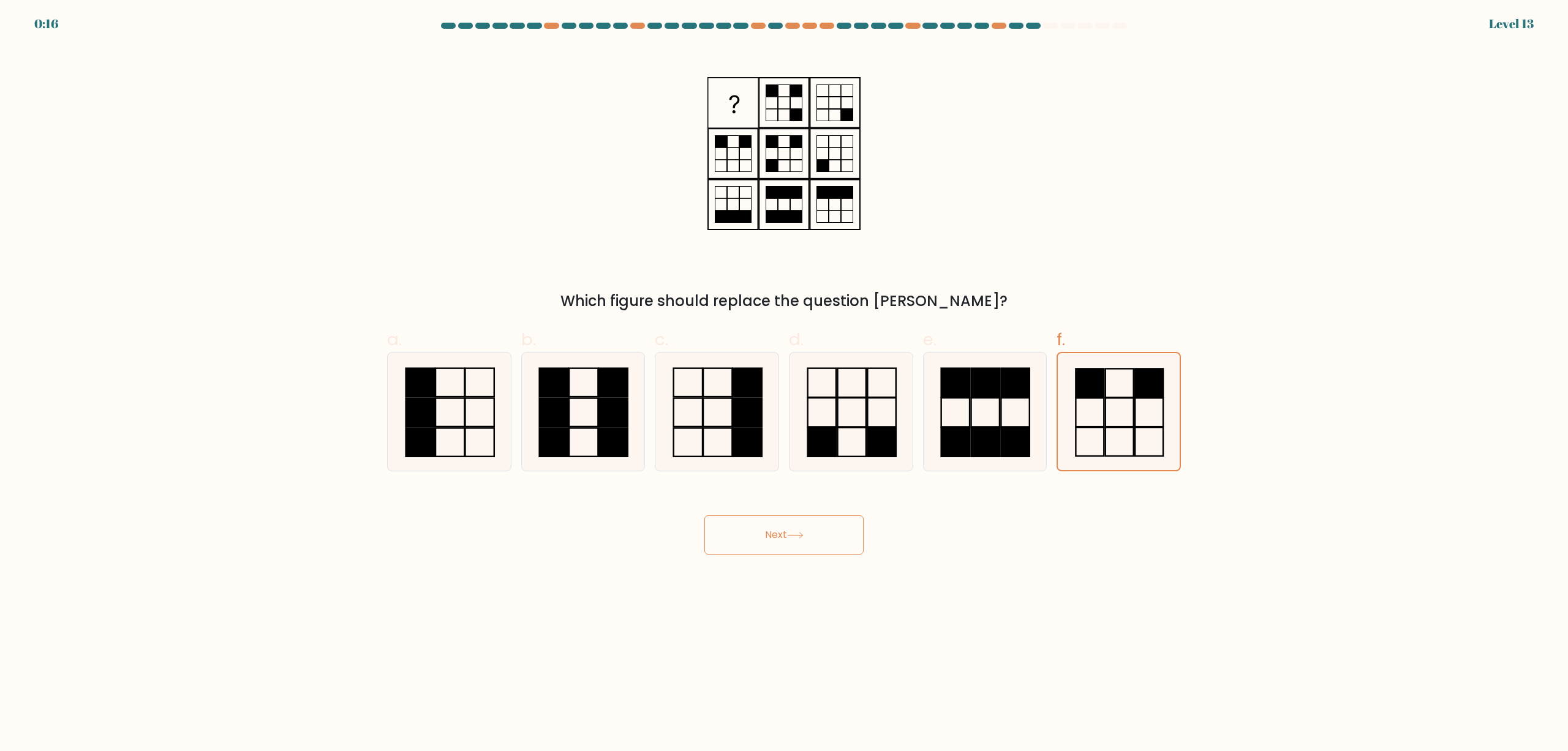
click at [808, 534] on button "Next" at bounding box center [783, 535] width 159 height 40
click at [799, 542] on button "Next" at bounding box center [783, 535] width 159 height 40
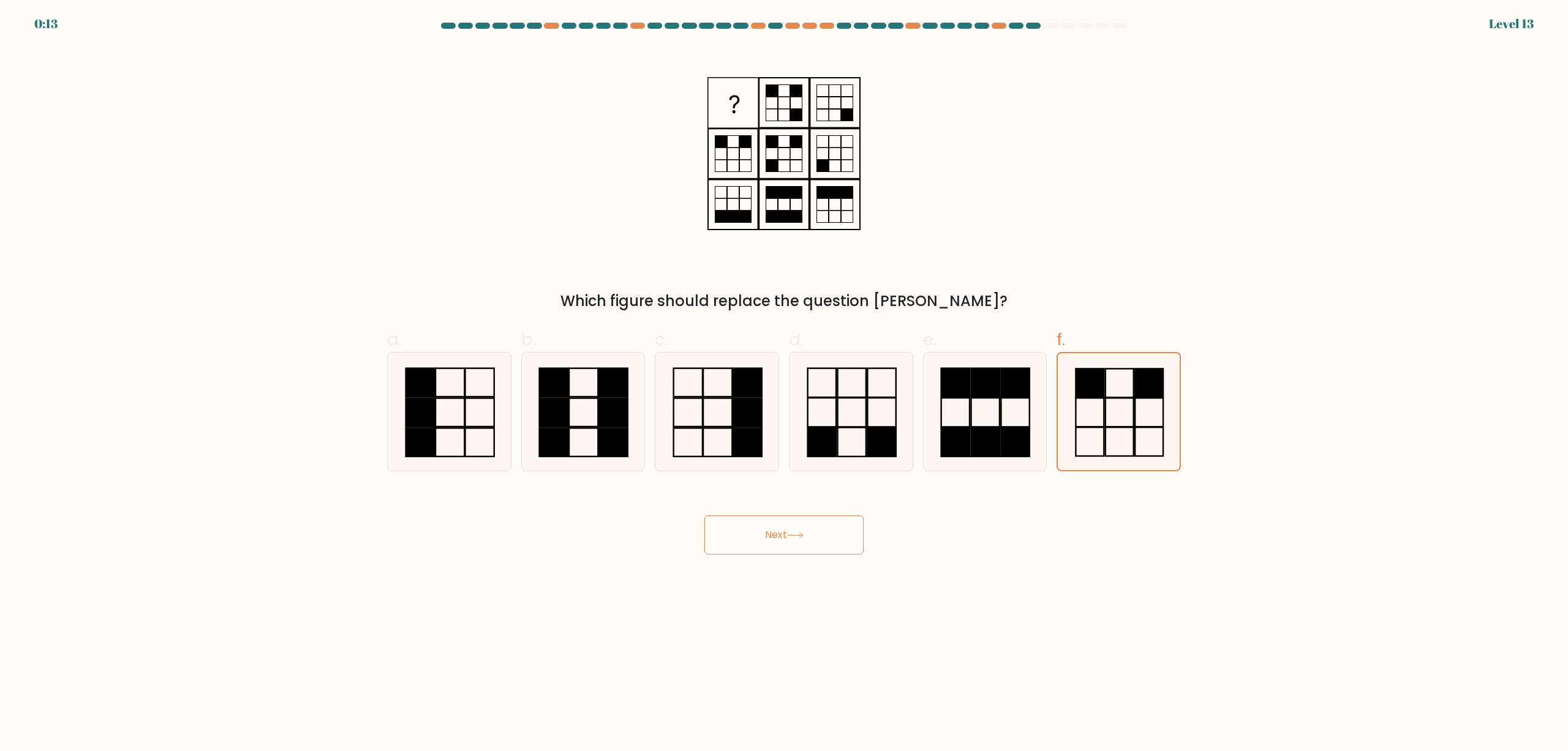
click at [799, 542] on button "Next" at bounding box center [783, 535] width 159 height 40
click at [732, 534] on button "Next" at bounding box center [783, 535] width 159 height 40
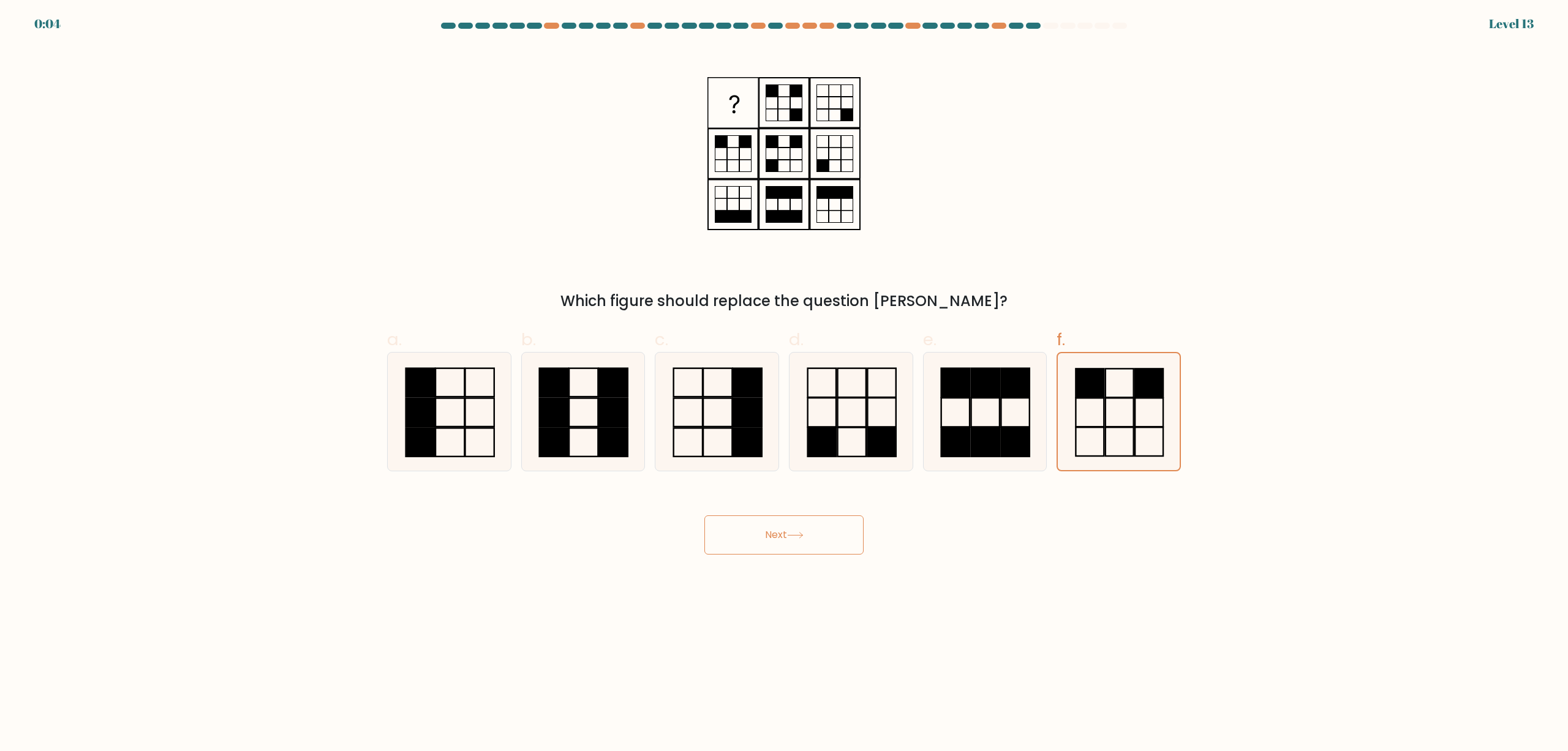
click at [732, 534] on button "Next" at bounding box center [783, 535] width 159 height 40
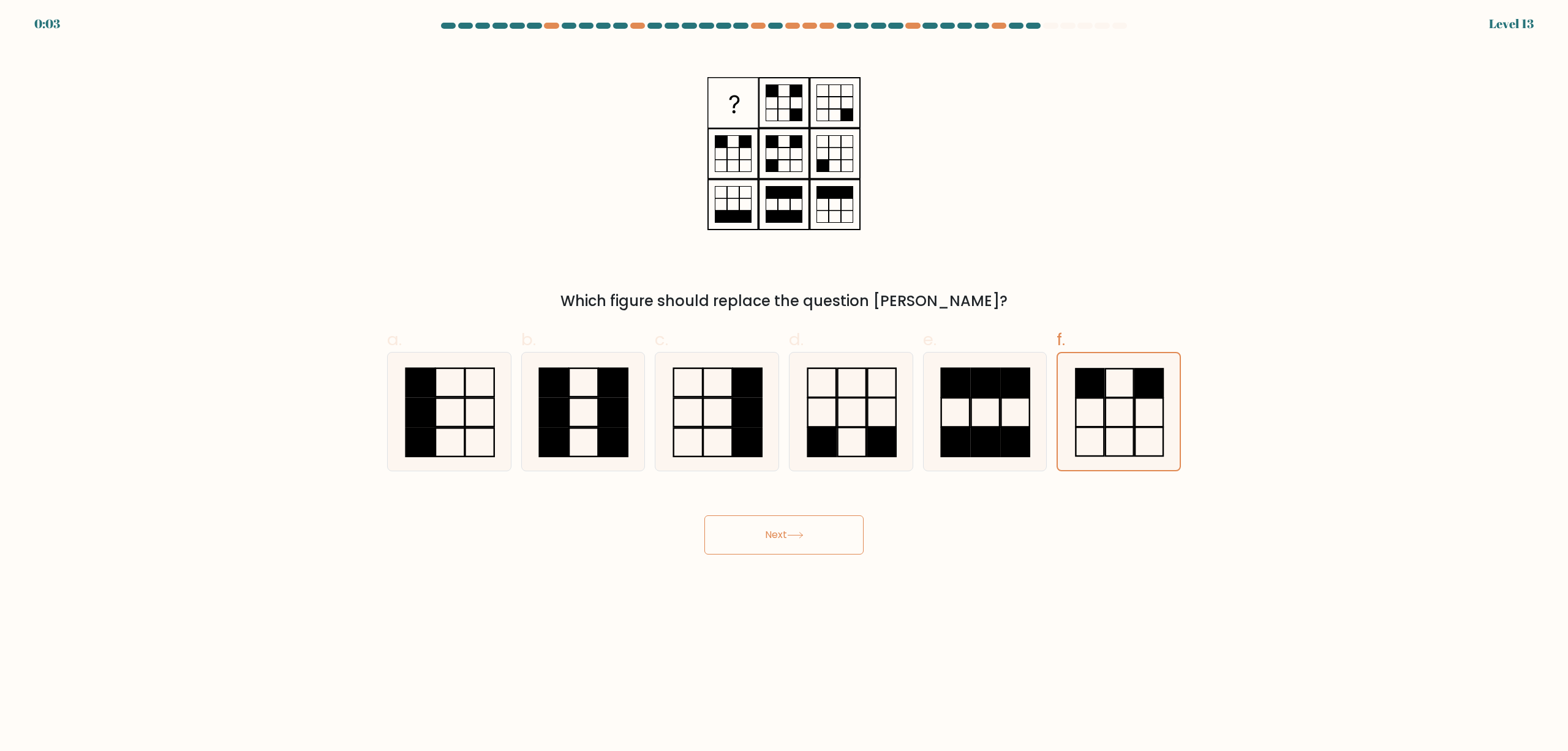
click at [732, 534] on button "Next" at bounding box center [783, 535] width 159 height 40
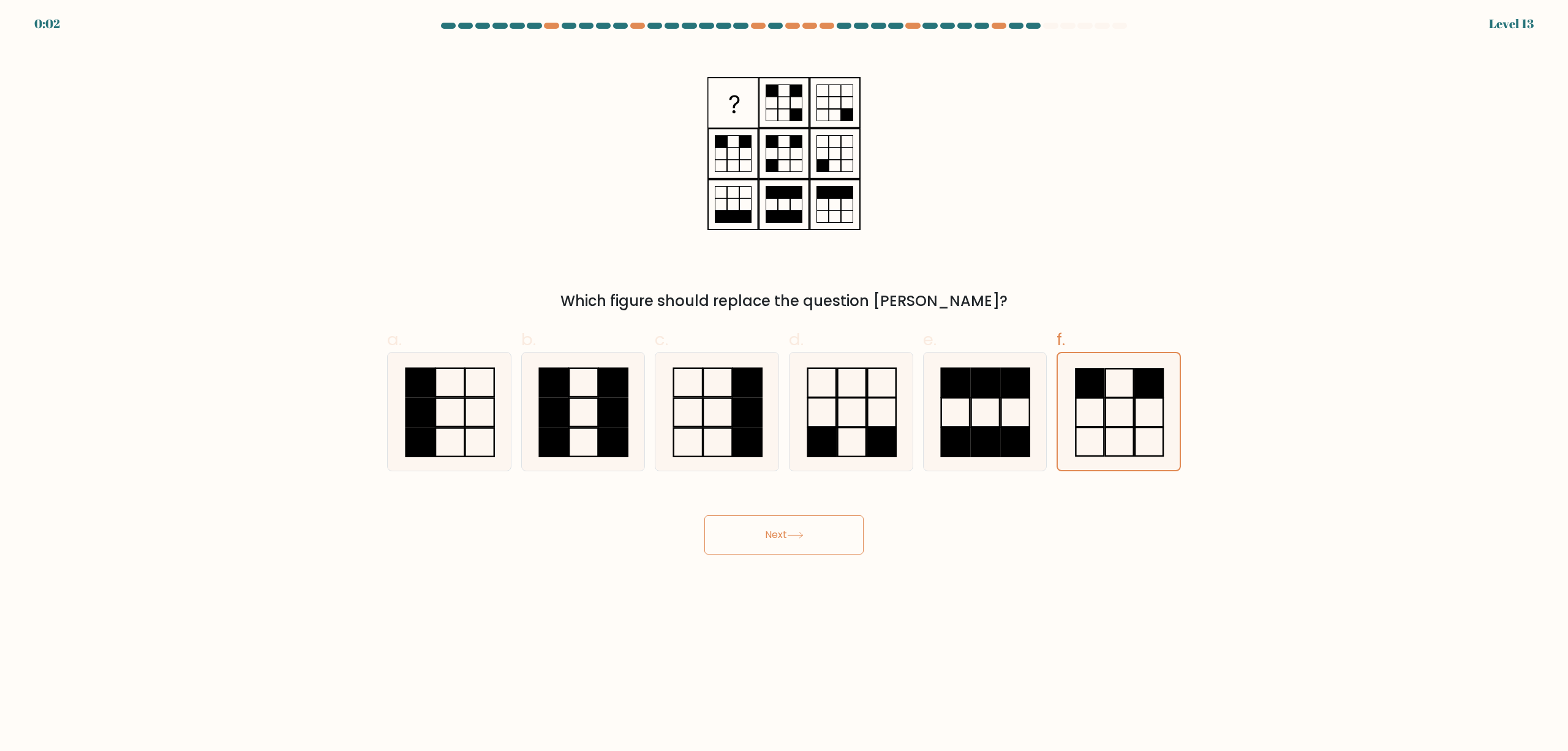
click at [732, 534] on button "Next" at bounding box center [783, 535] width 159 height 40
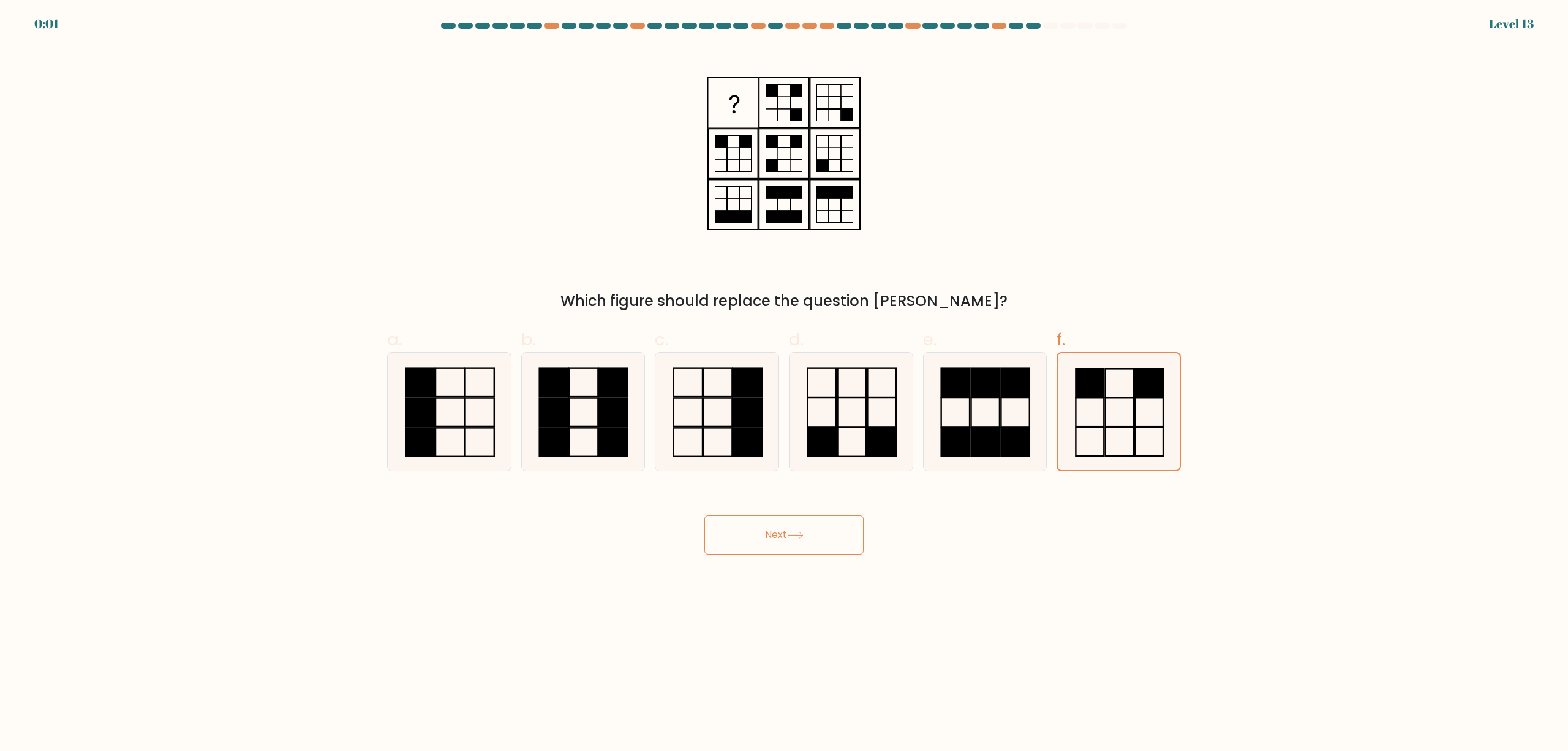
click at [732, 534] on button "Next" at bounding box center [783, 535] width 159 height 40
